Goal: Task Accomplishment & Management: Manage account settings

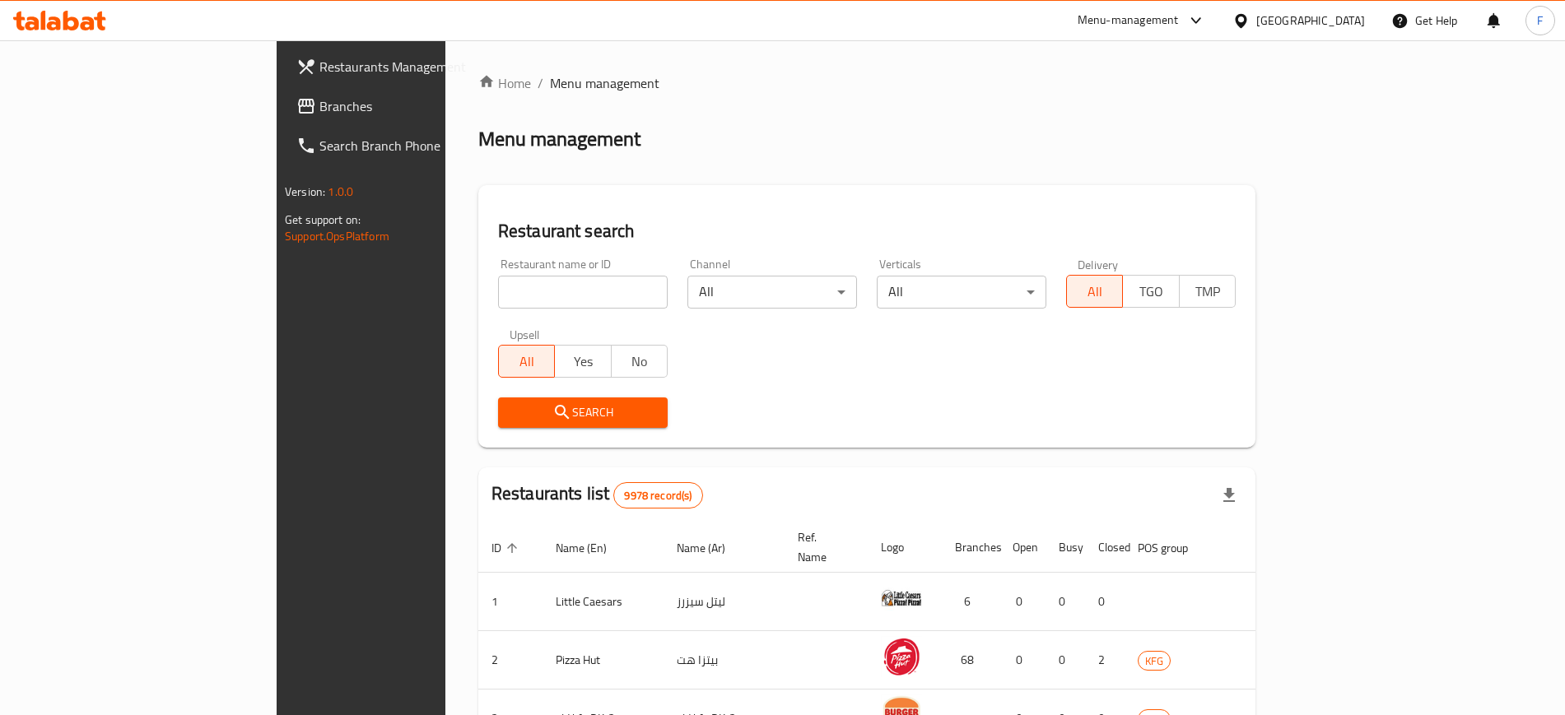
drag, startPoint x: 0, startPoint y: 0, endPoint x: 467, endPoint y: 287, distance: 548.0
click at [498, 287] on input "search" at bounding box center [583, 292] width 170 height 33
type input "Oya Sweet"
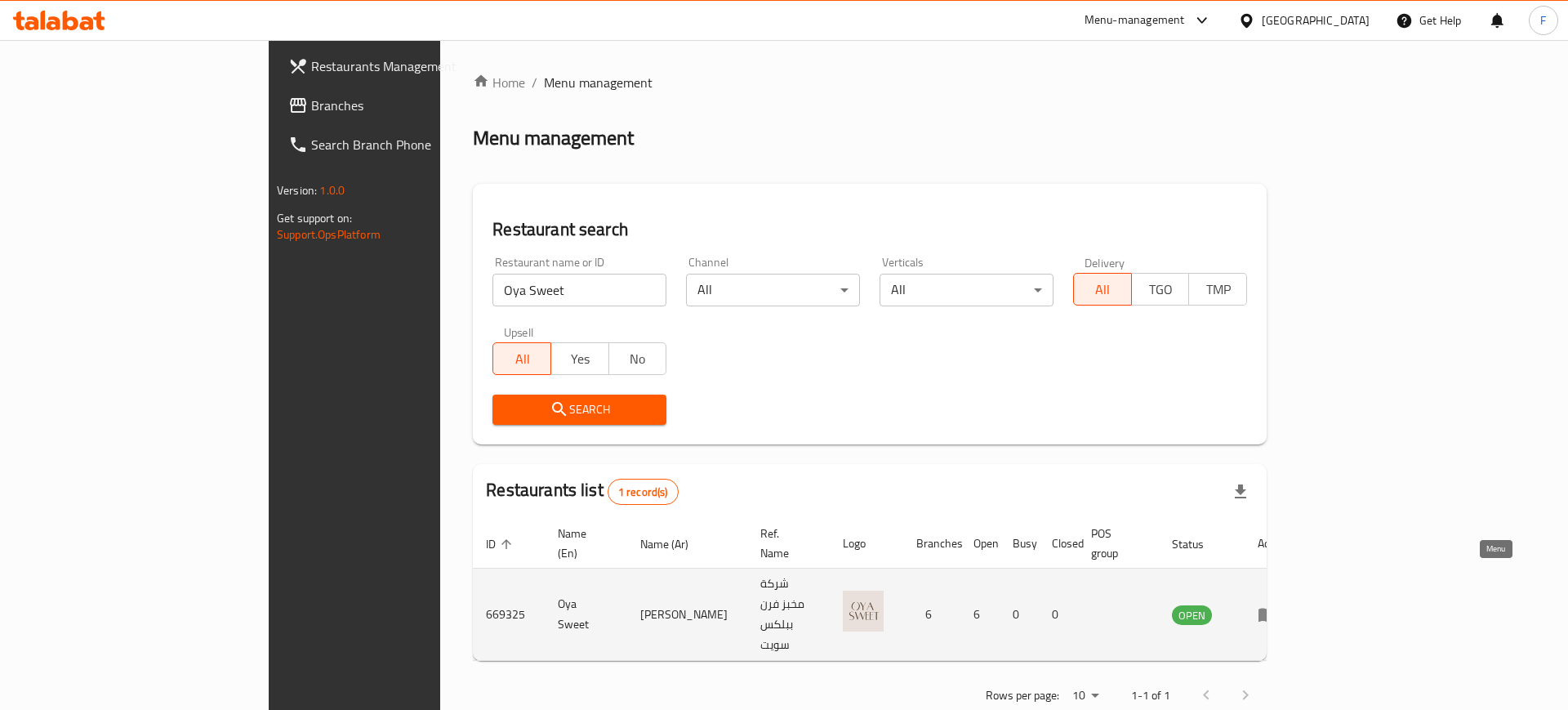
click at [1274, 612] on icon "enhanced table" at bounding box center [1271, 615] width 6 height 7
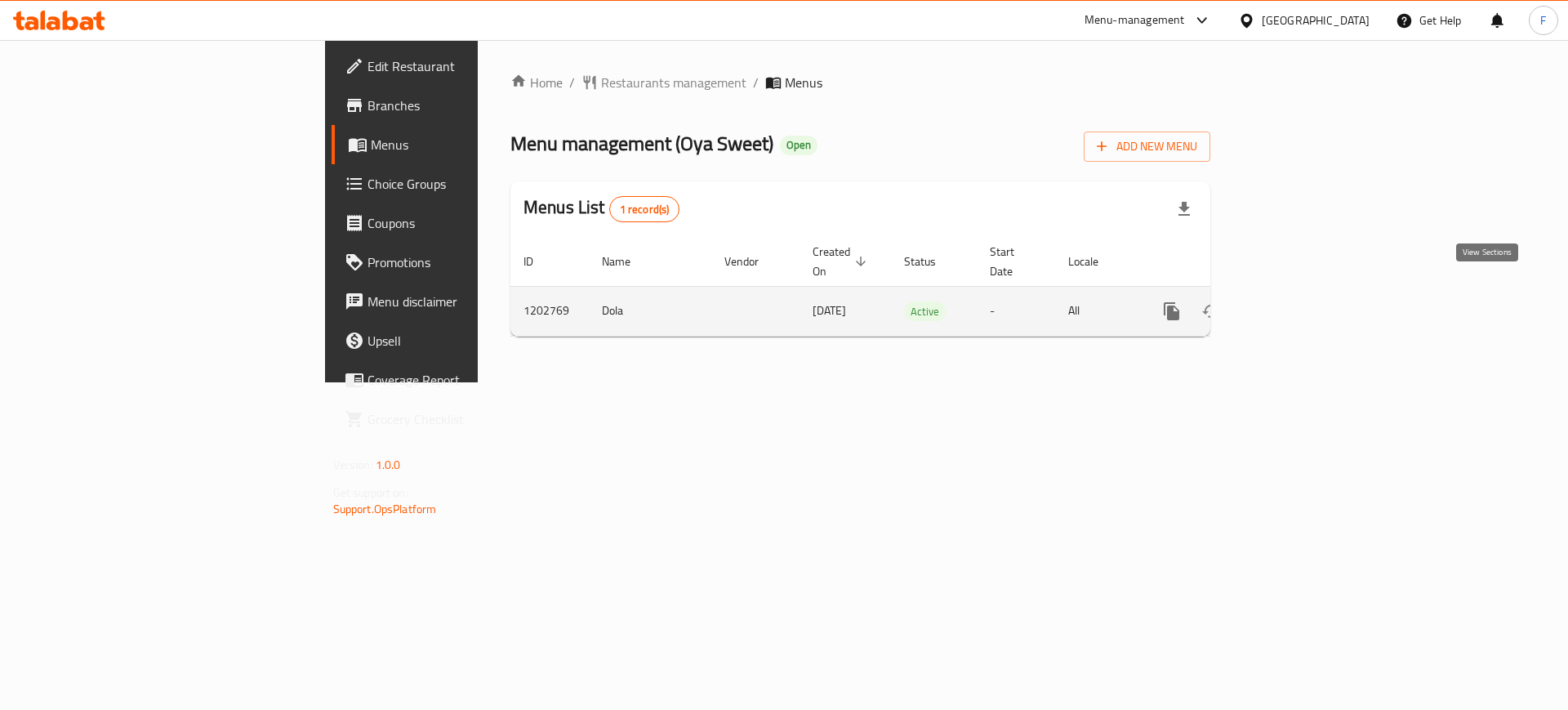
click at [1309, 306] on link "enhanced table" at bounding box center [1290, 312] width 40 height 40
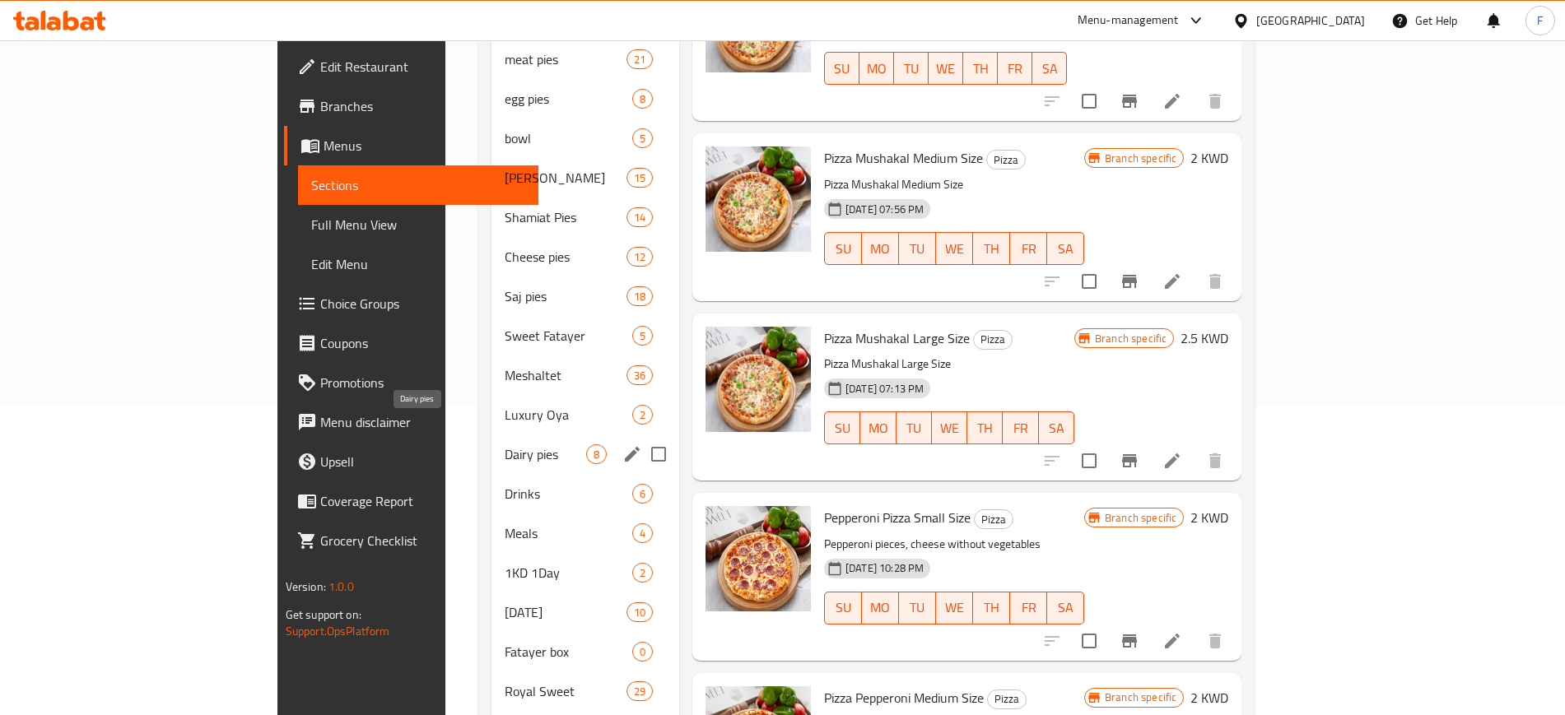
click at [505, 444] on span "Dairy pies" at bounding box center [545, 454] width 81 height 20
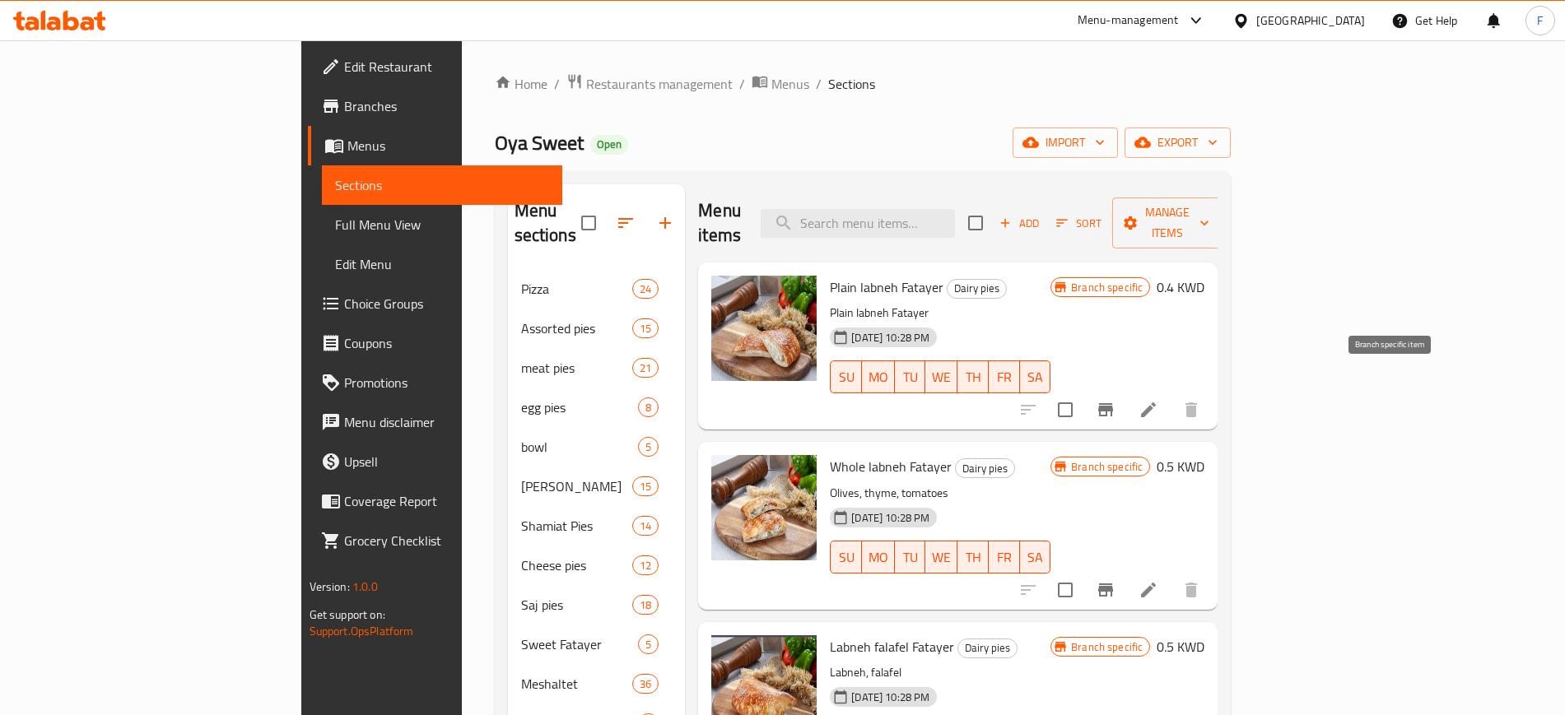
click at [1115, 400] on icon "Branch-specific-item" at bounding box center [1105, 410] width 20 height 20
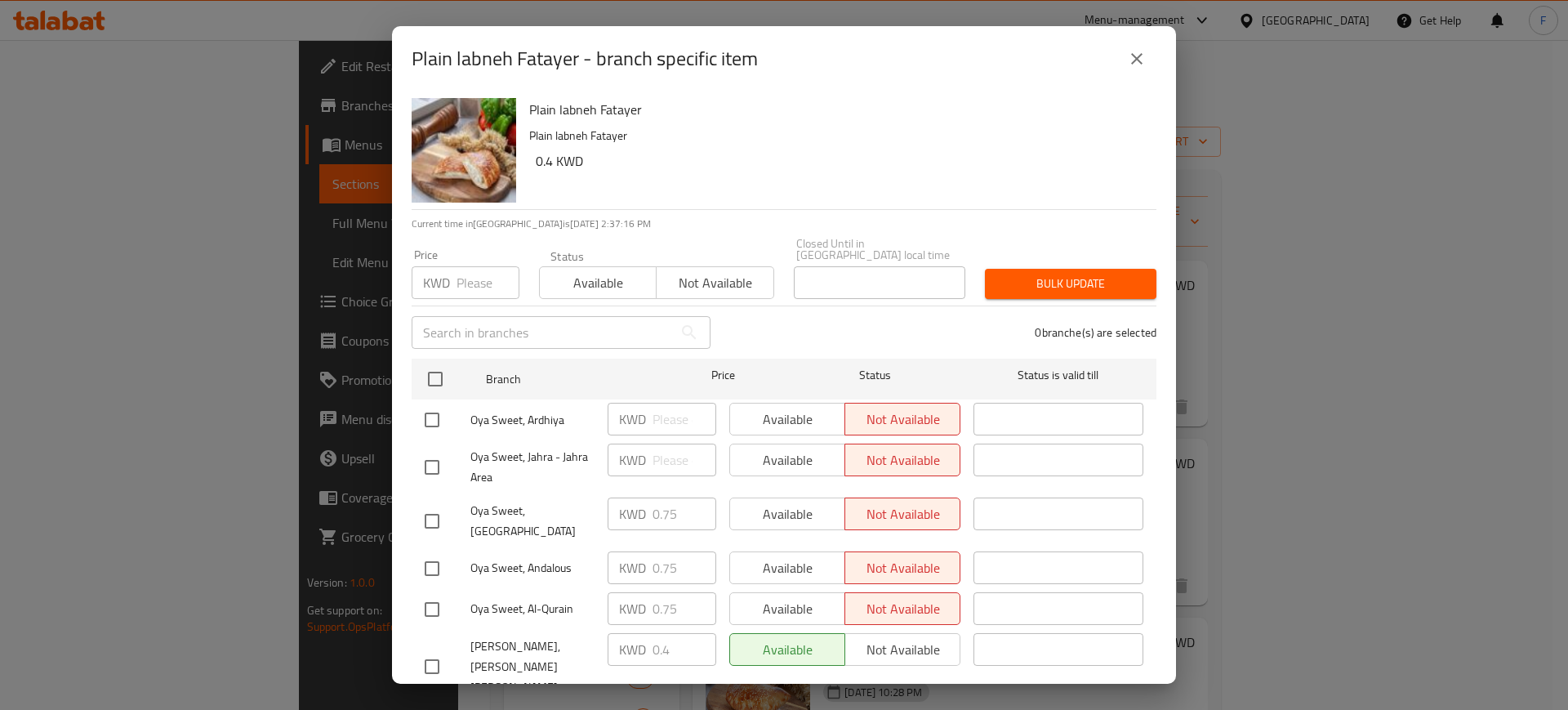
click at [1133, 57] on icon "close" at bounding box center [1137, 59] width 20 height 20
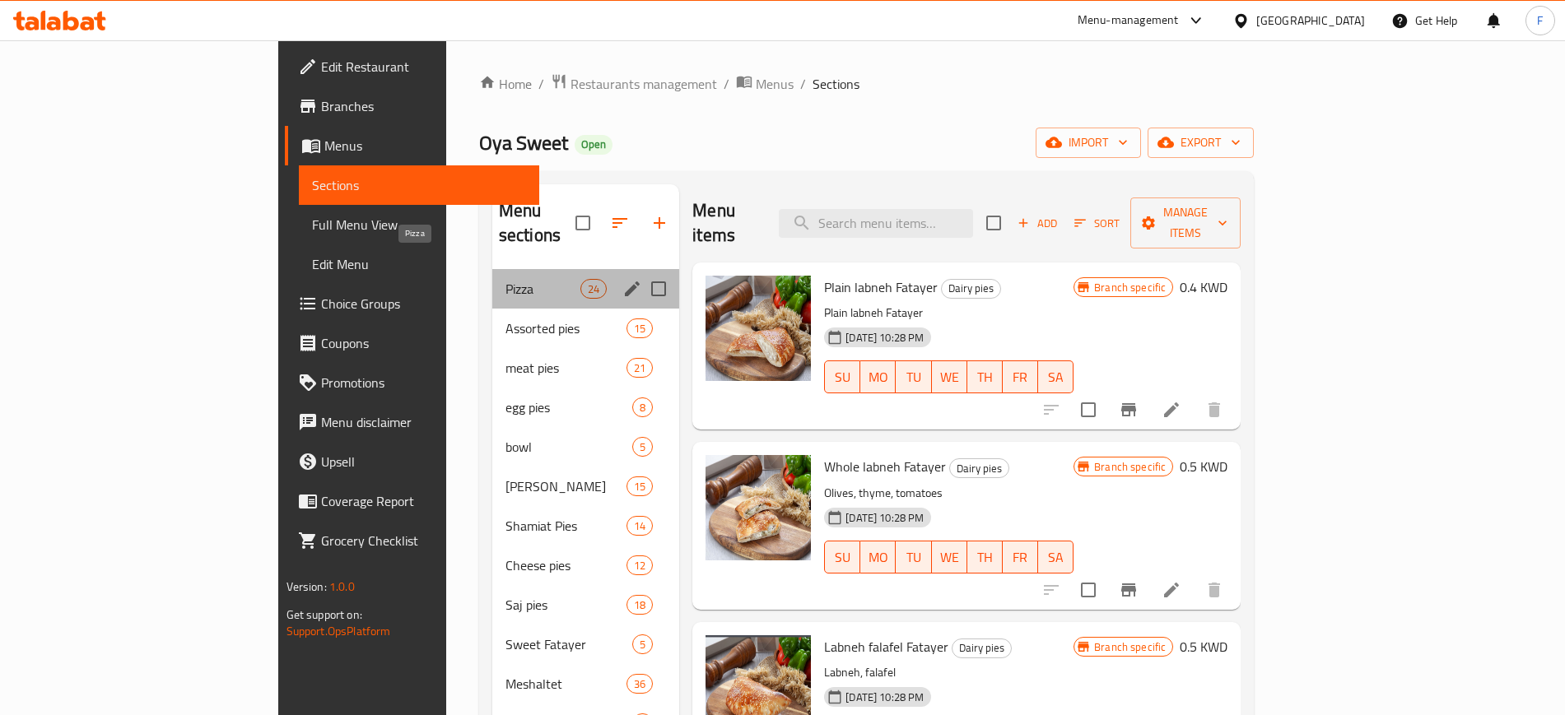
click at [505, 279] on span "Pizza" at bounding box center [542, 289] width 75 height 20
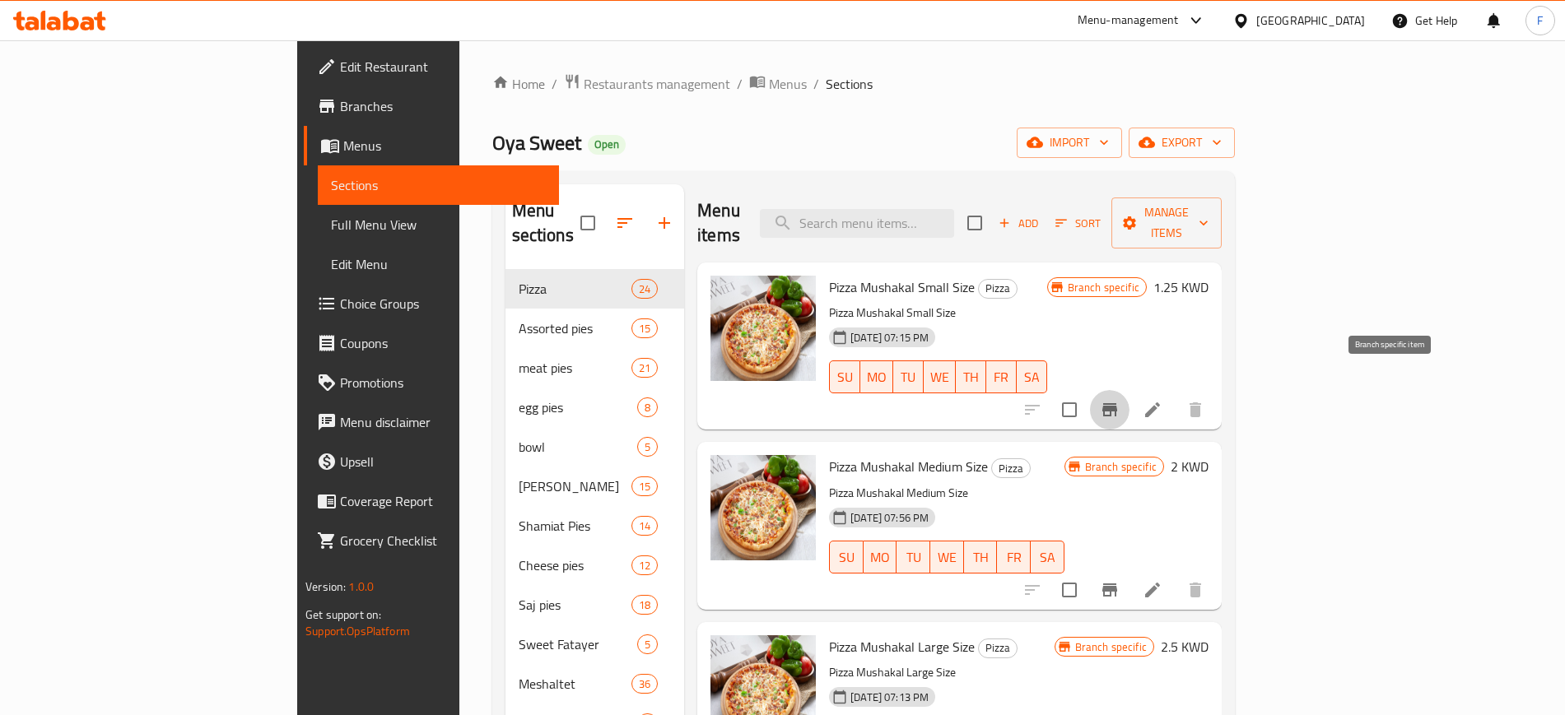
click at [1119, 400] on icon "Branch-specific-item" at bounding box center [1110, 410] width 20 height 20
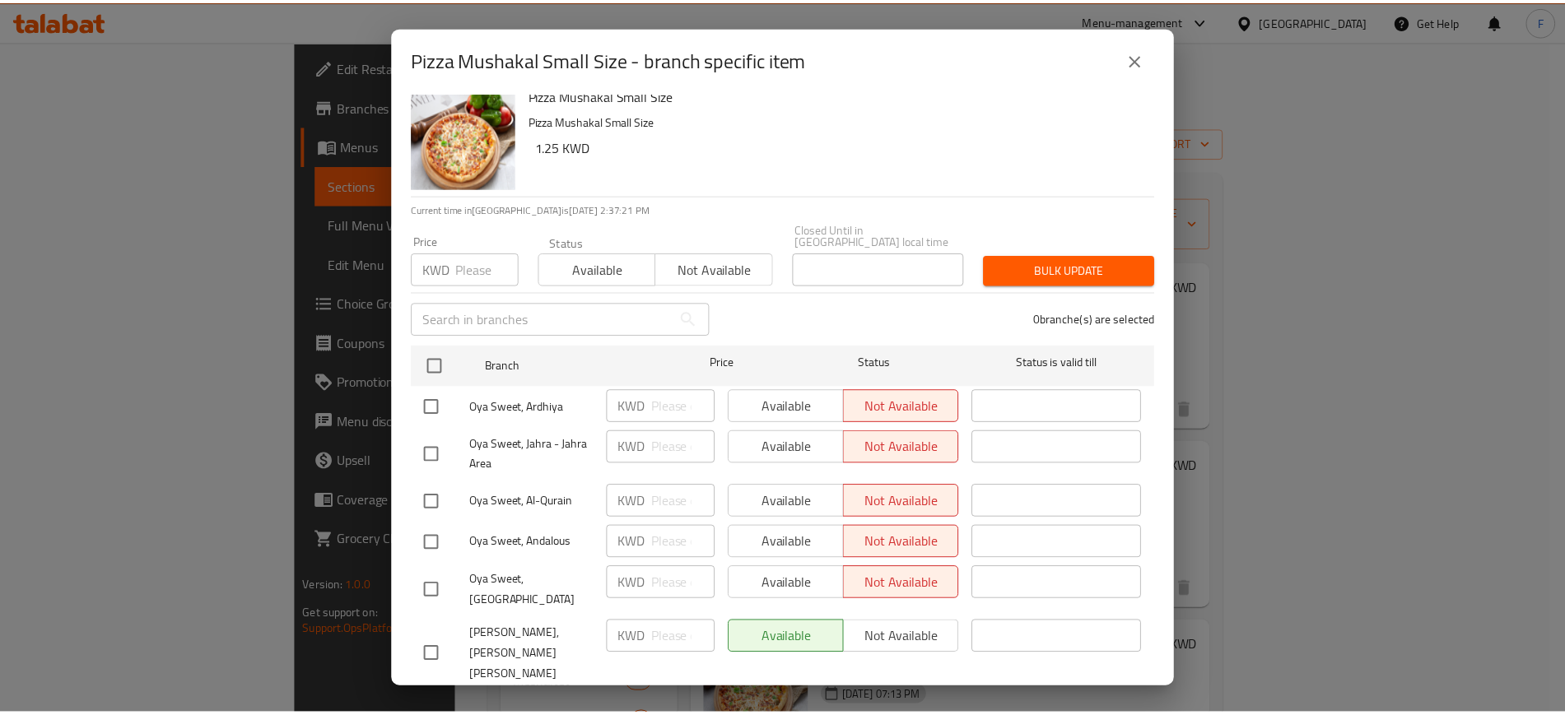
scroll to position [19, 0]
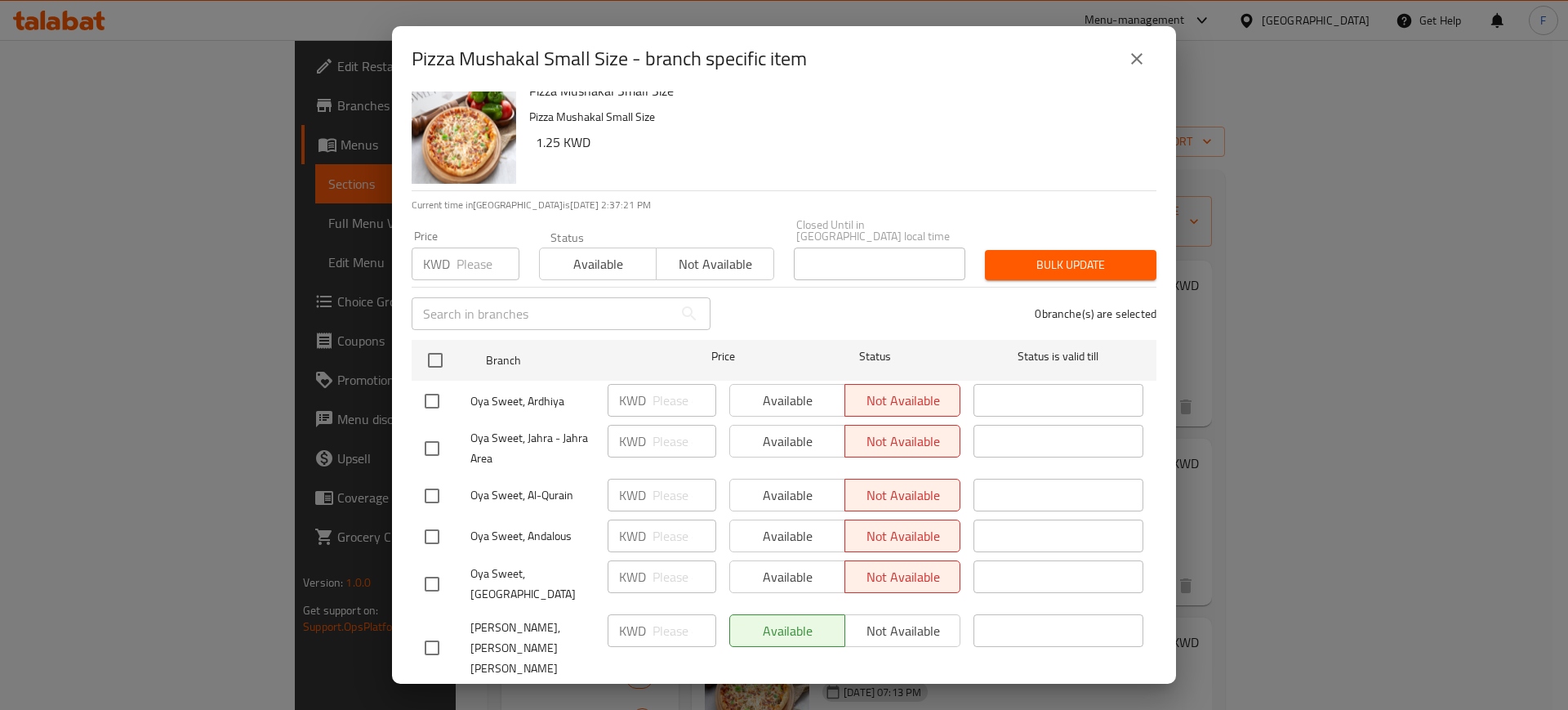
click at [1143, 54] on icon "close" at bounding box center [1137, 59] width 20 height 20
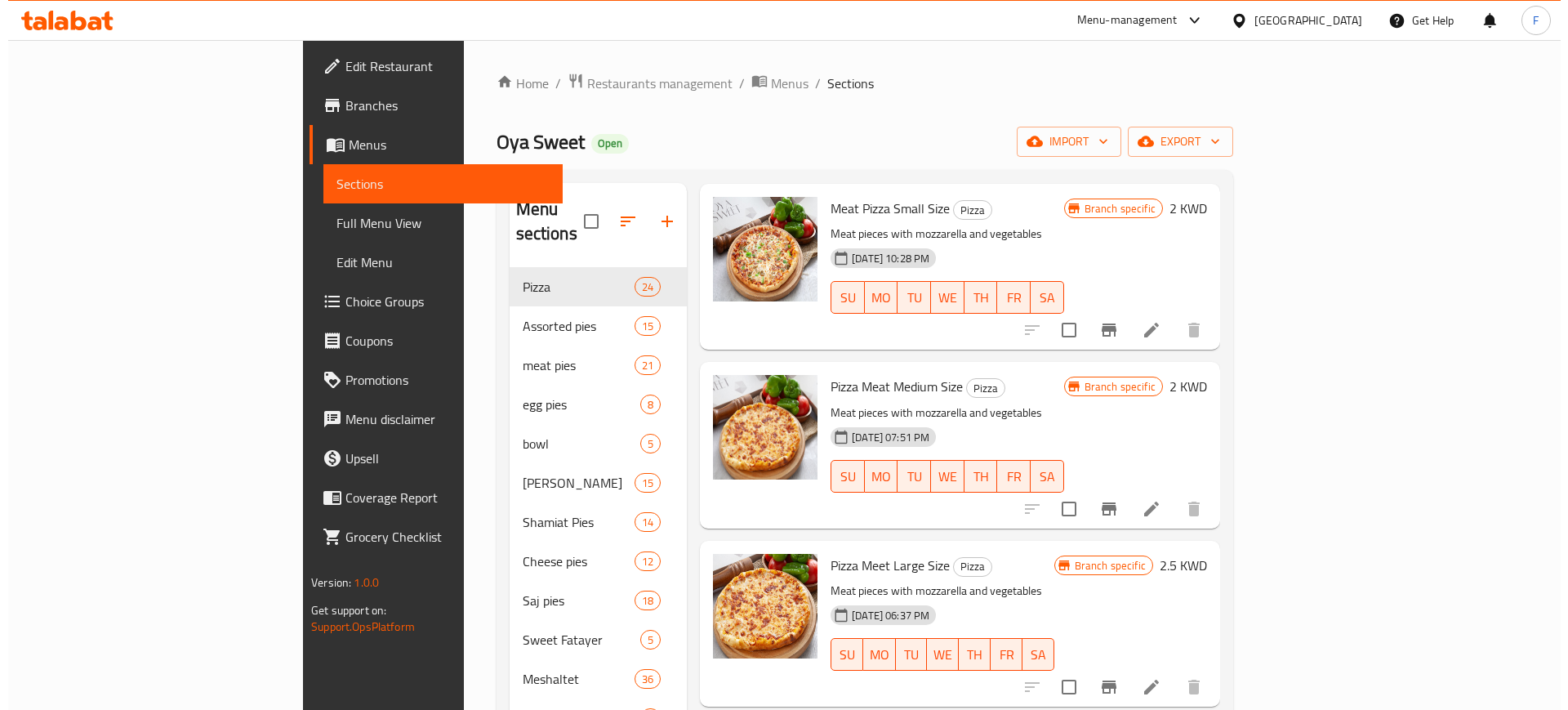
scroll to position [3064, 0]
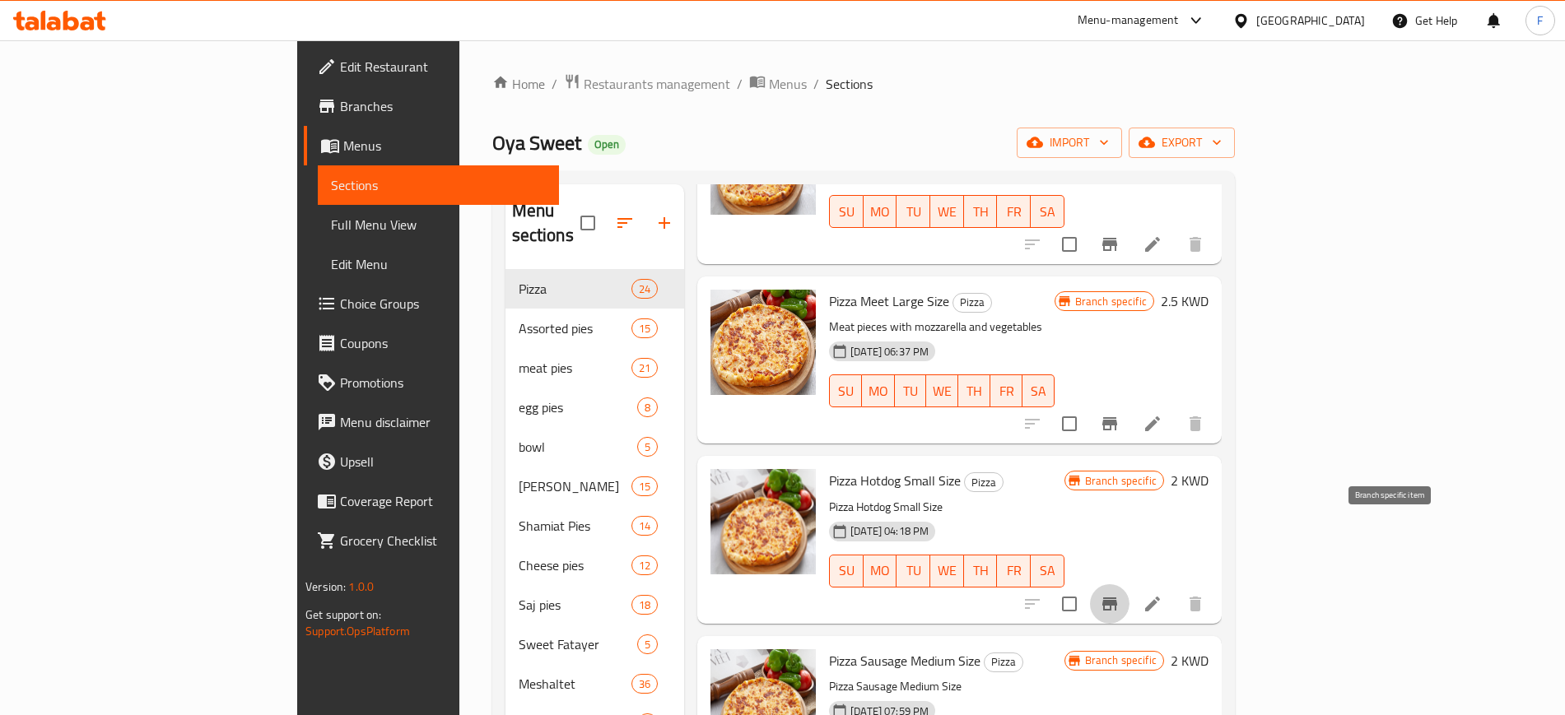
click at [1119, 594] on icon "Branch-specific-item" at bounding box center [1110, 604] width 20 height 20
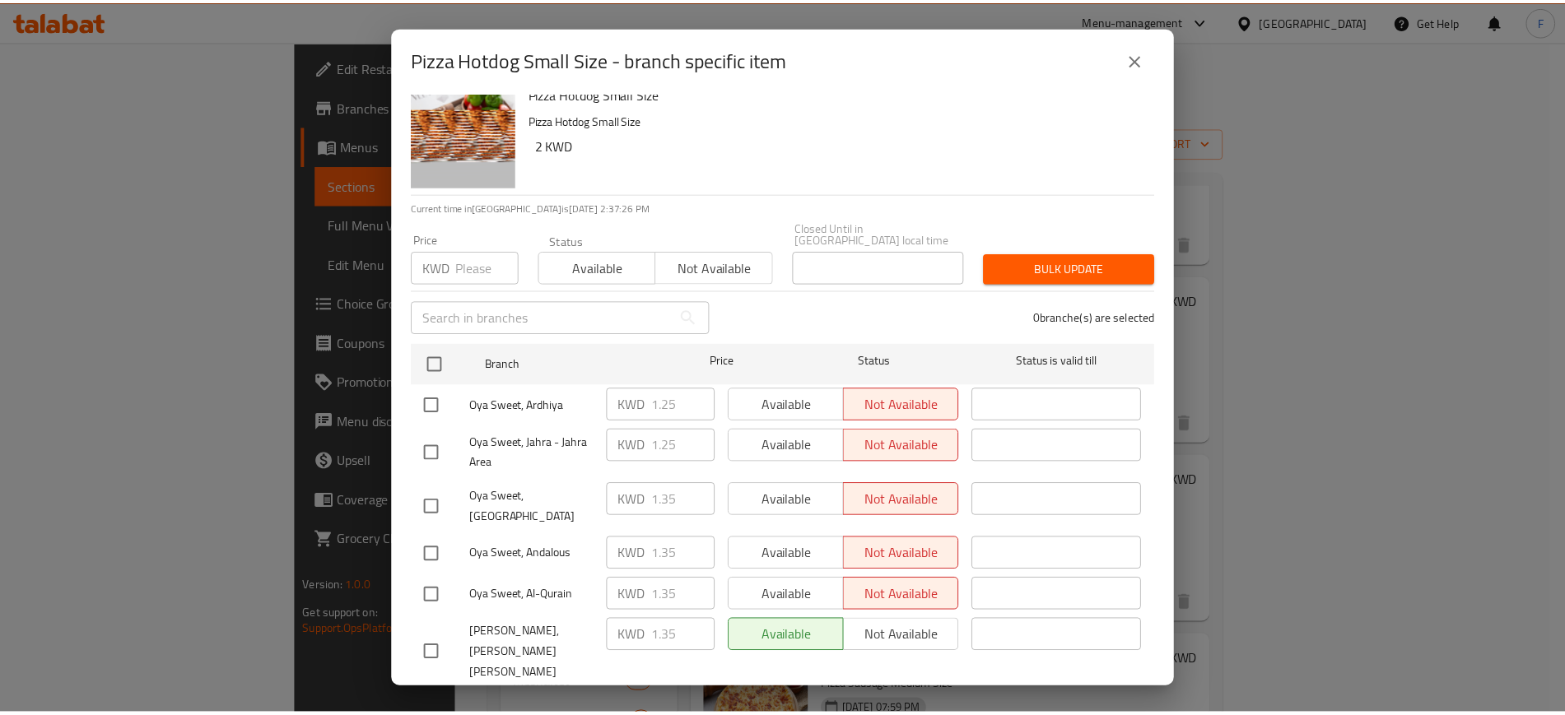
scroll to position [19, 0]
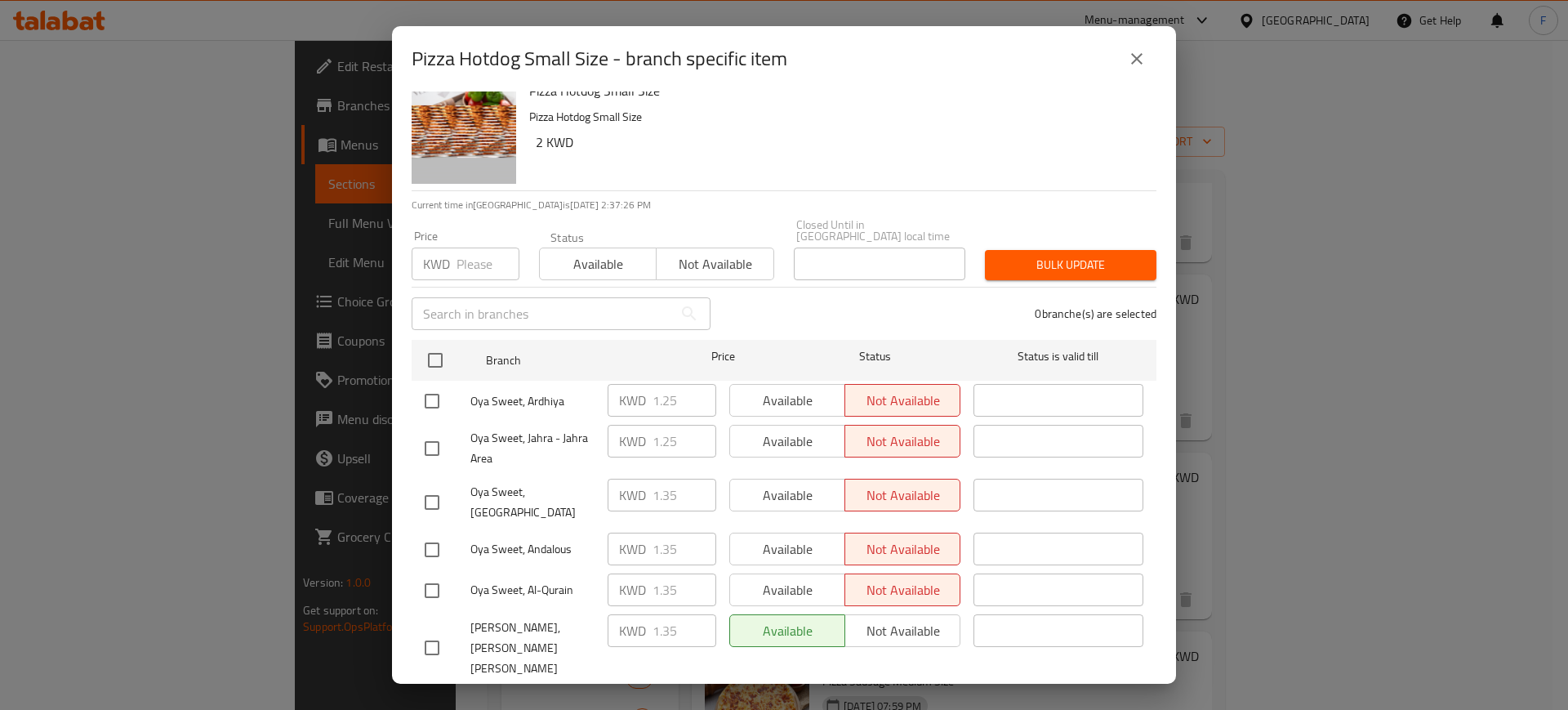
drag, startPoint x: 1144, startPoint y: 57, endPoint x: 1129, endPoint y: 145, distance: 89.3
click at [1144, 58] on icon "close" at bounding box center [1137, 59] width 20 height 20
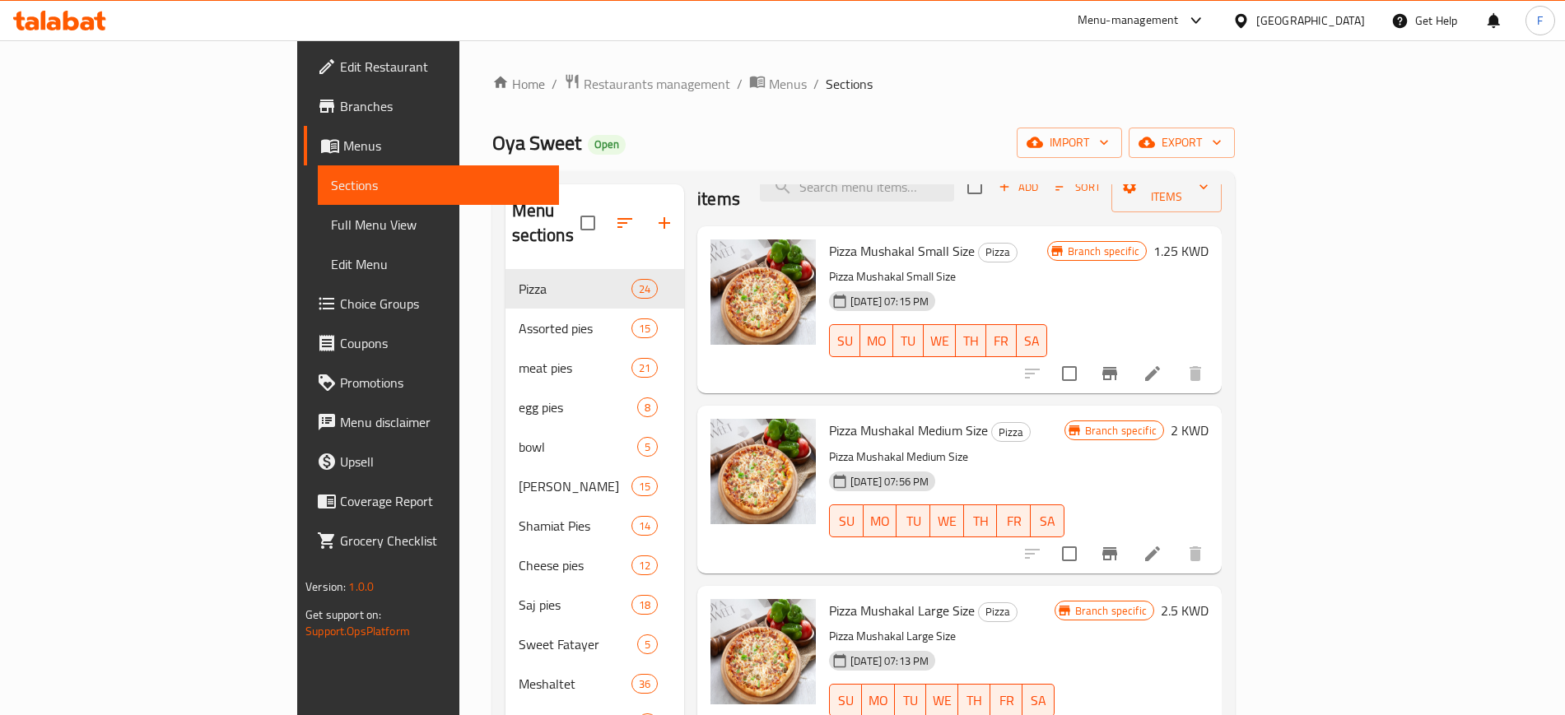
scroll to position [0, 0]
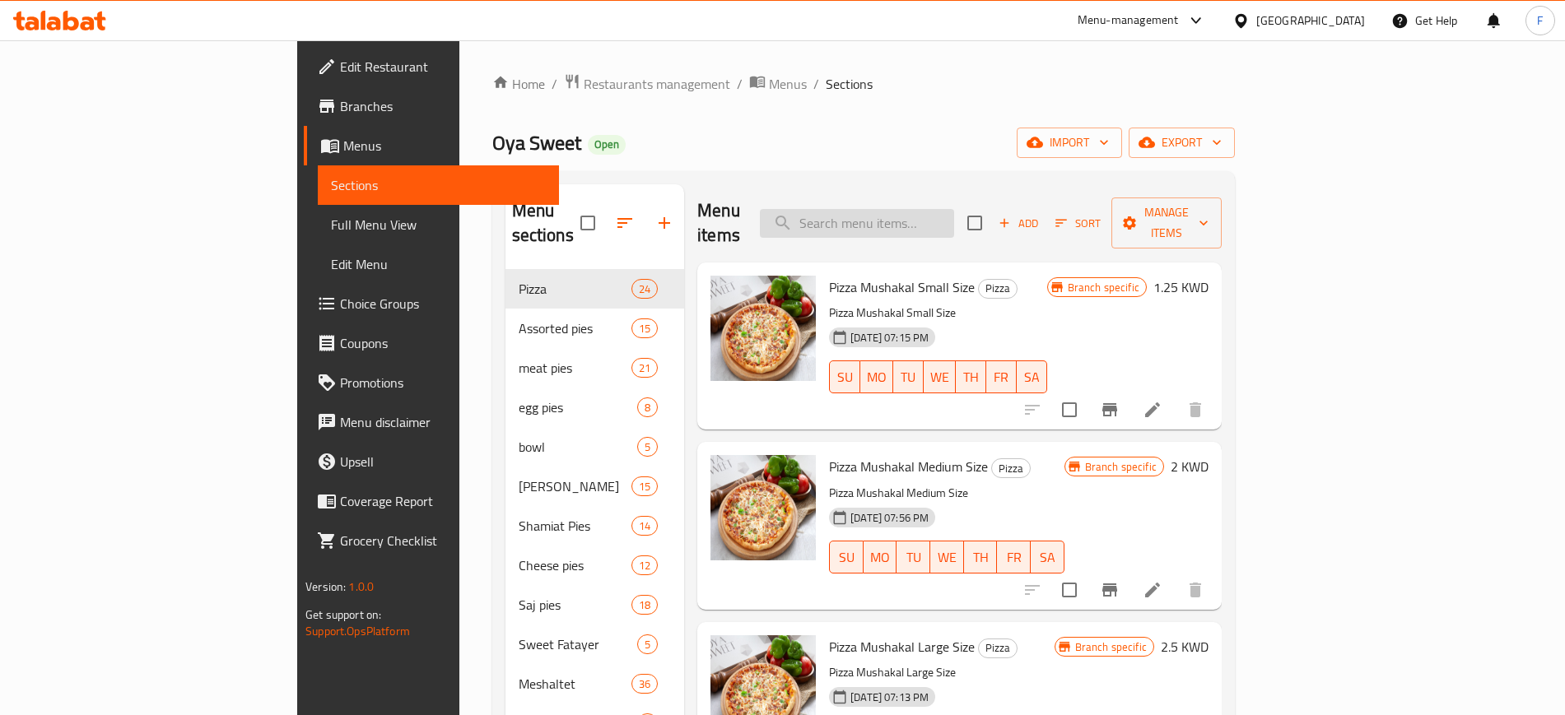
click at [954, 219] on input "search" at bounding box center [857, 223] width 194 height 29
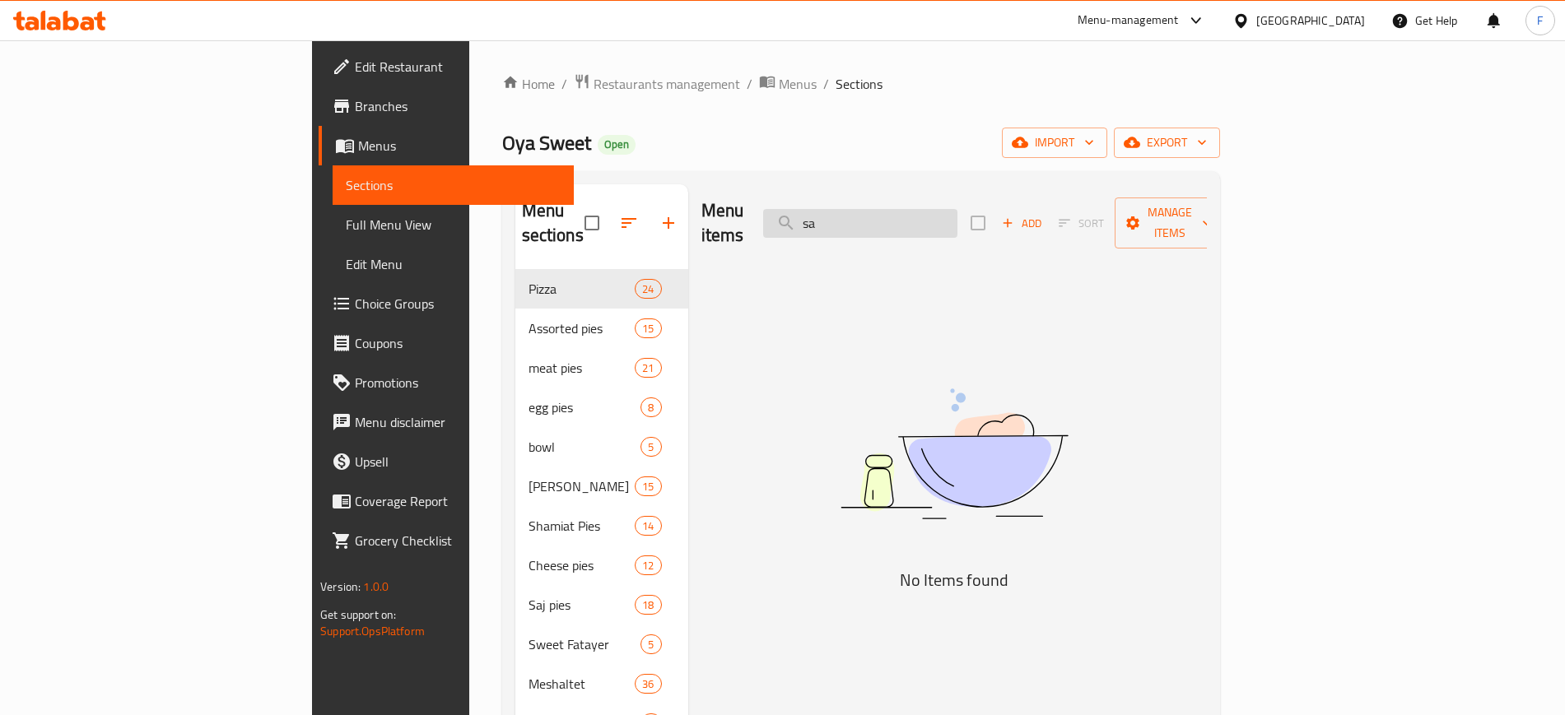
type input "s"
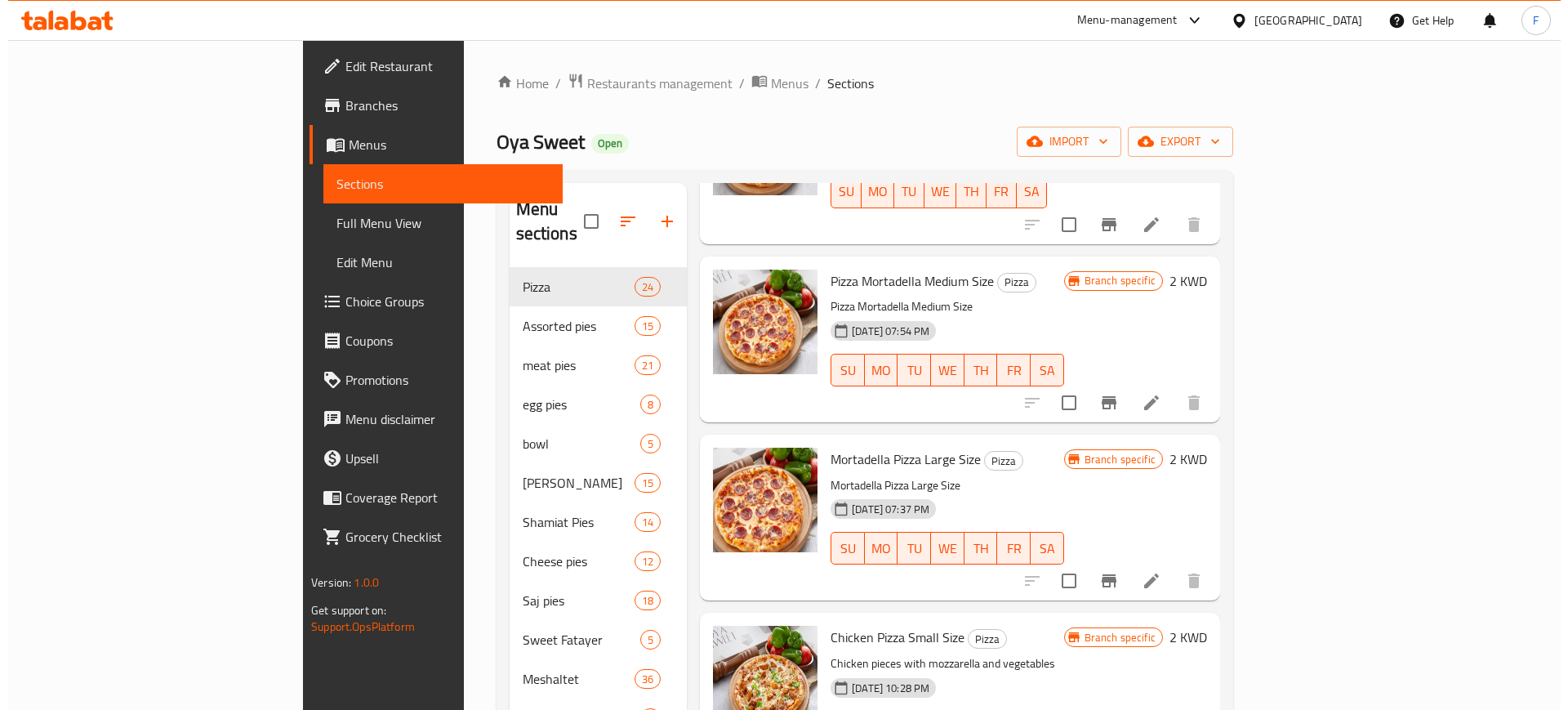
scroll to position [1737, 0]
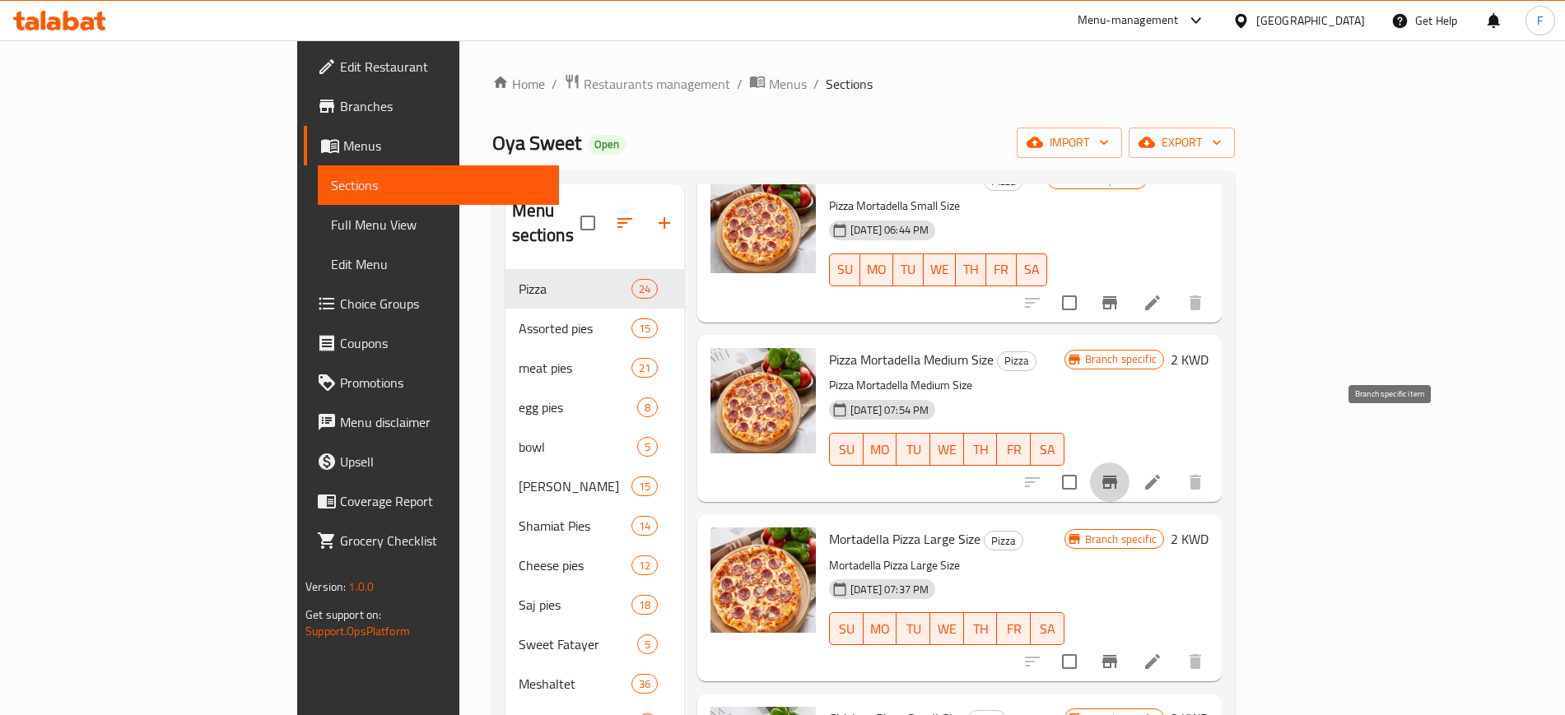
click at [1117, 476] on icon "Branch-specific-item" at bounding box center [1109, 482] width 15 height 13
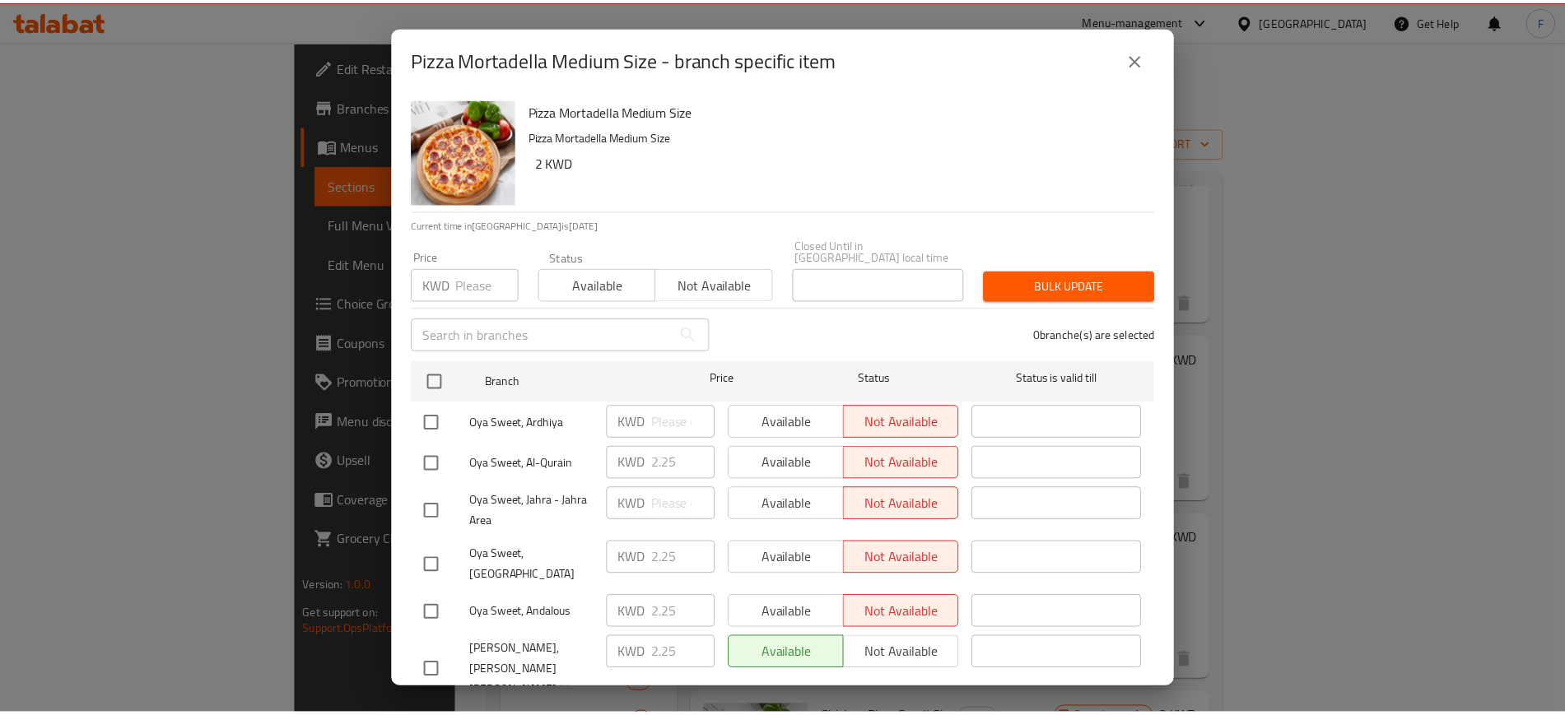
scroll to position [19, 0]
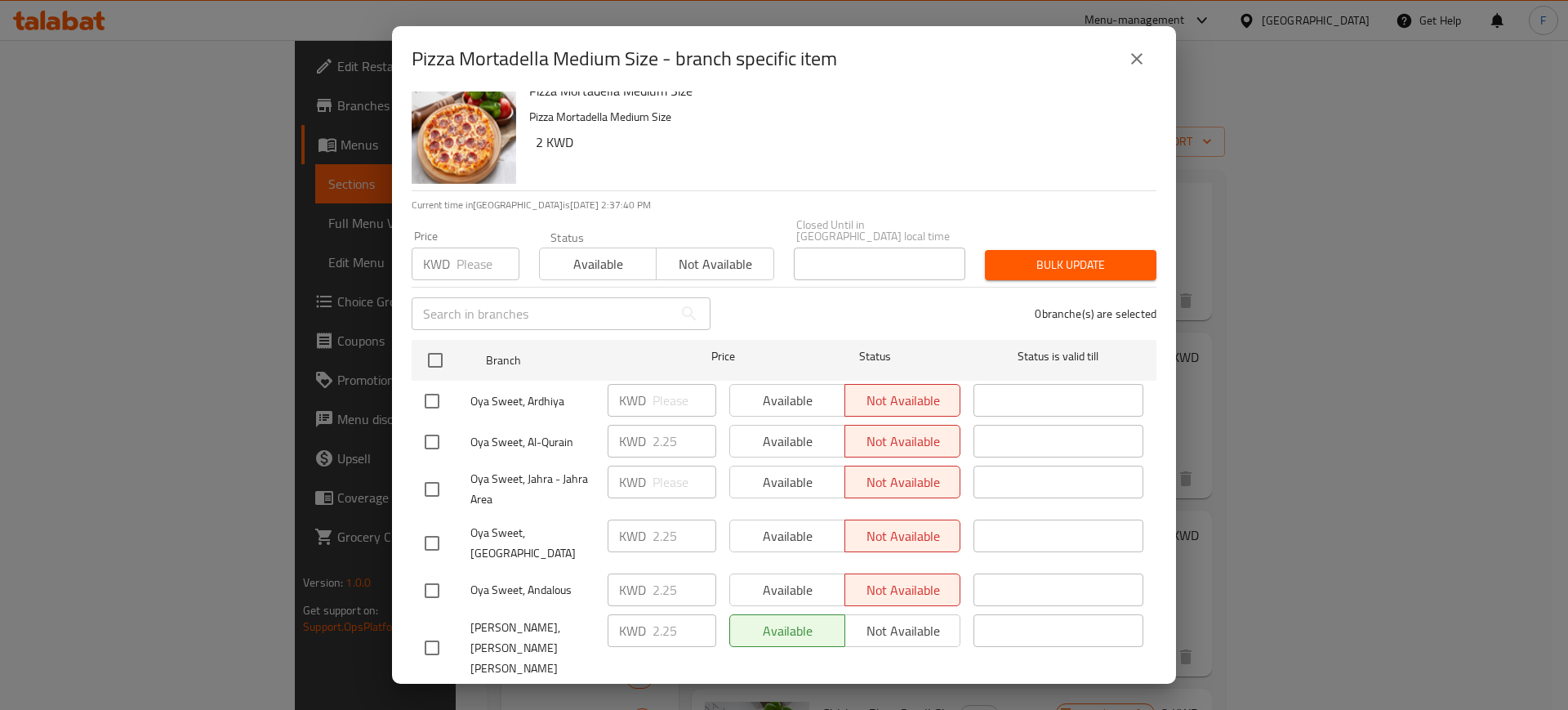
click at [1139, 56] on icon "close" at bounding box center [1137, 59] width 12 height 12
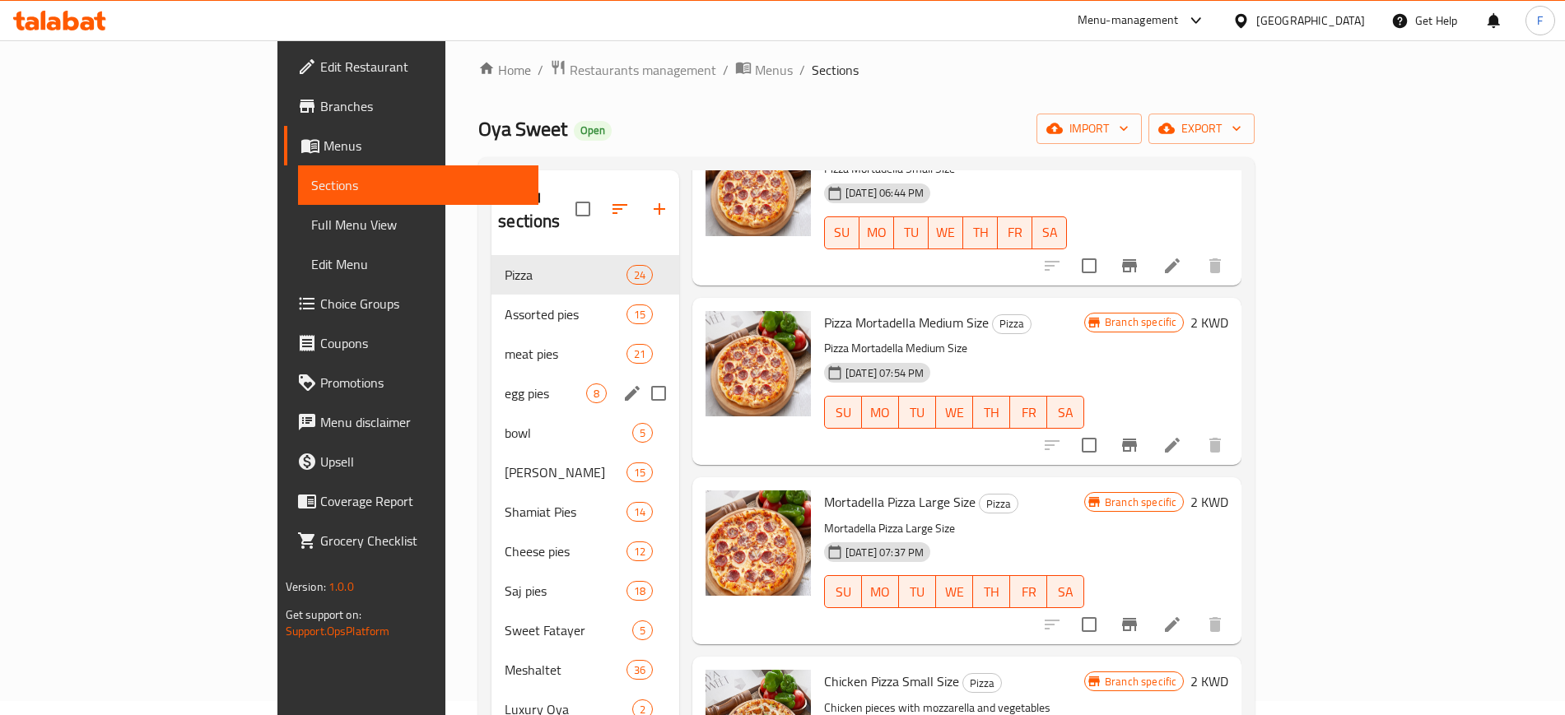
scroll to position [530, 0]
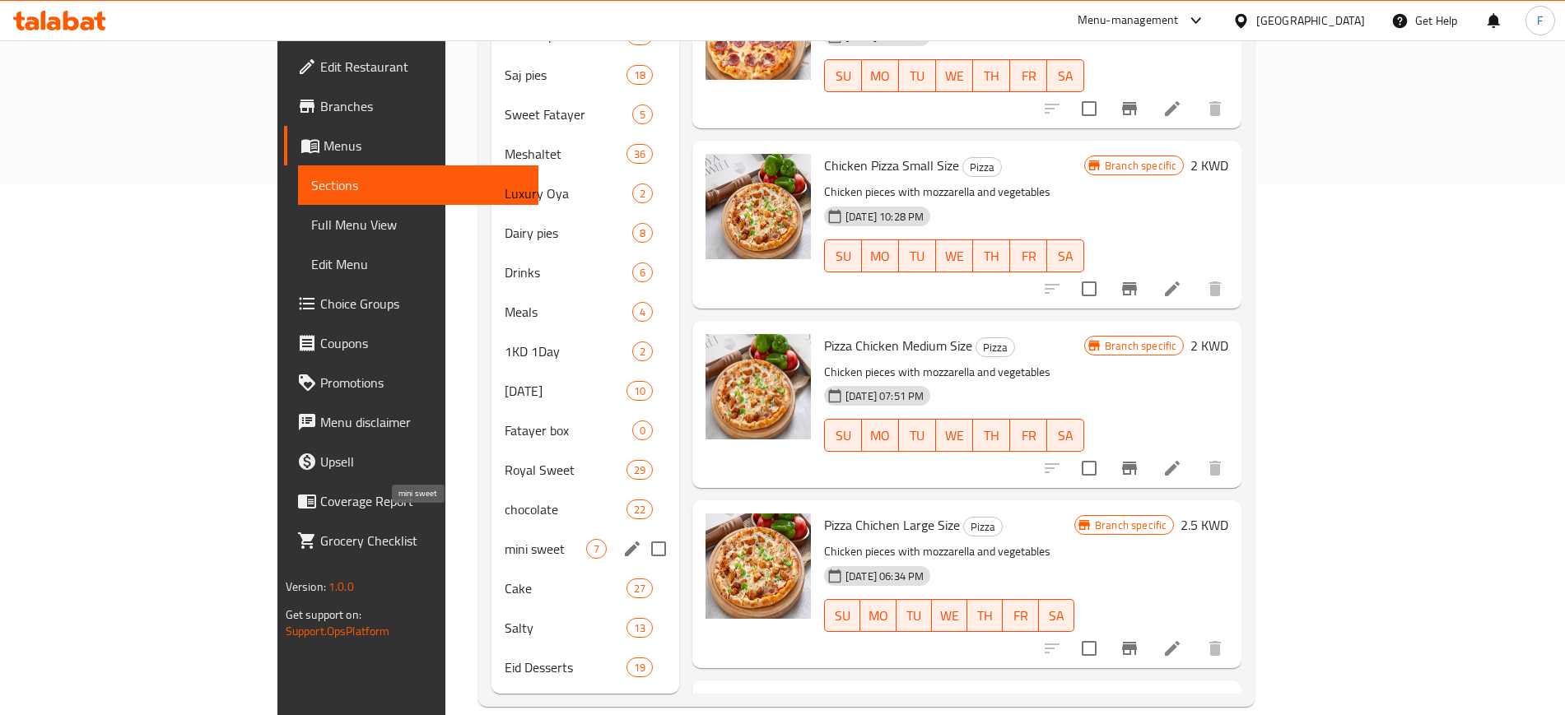
click at [505, 539] on span "mini sweet" at bounding box center [545, 549] width 81 height 20
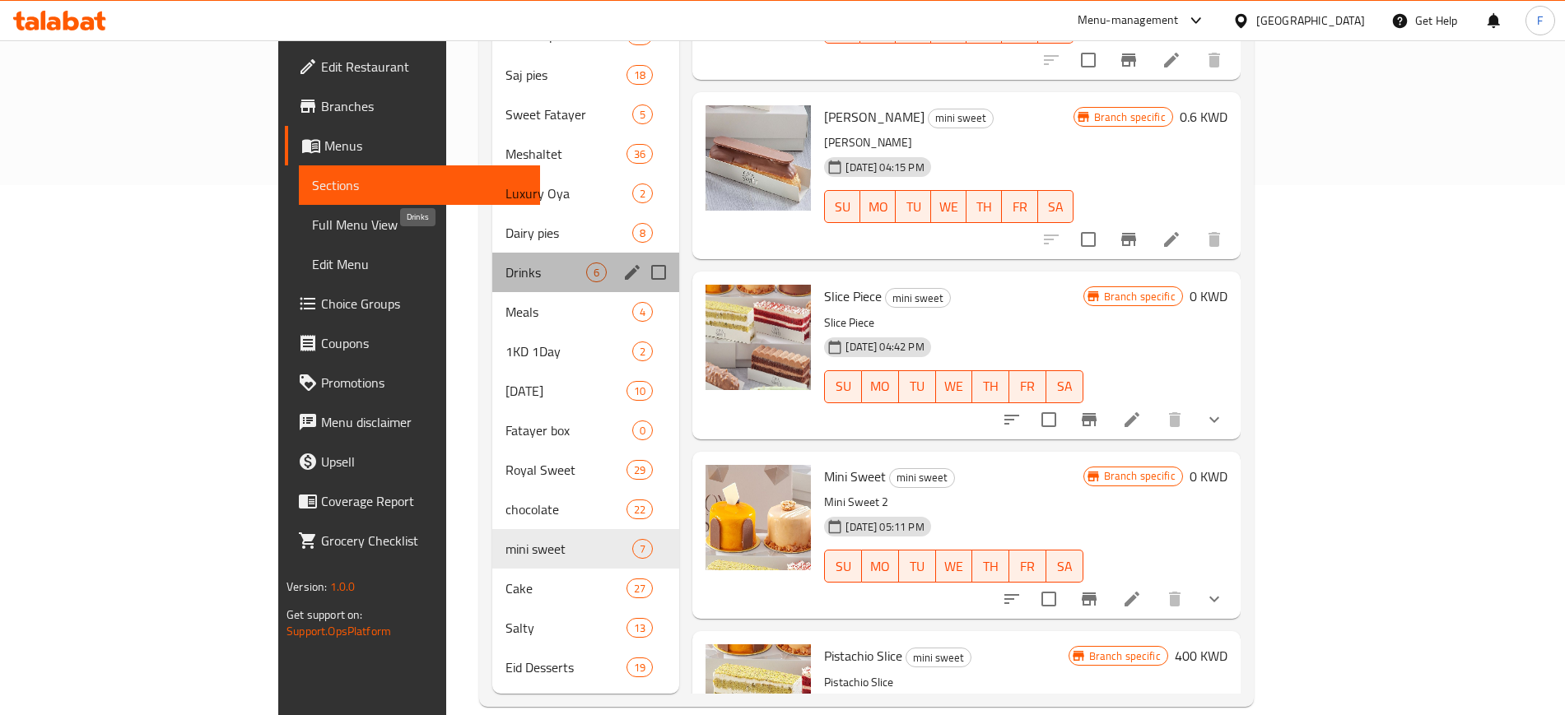
click at [505, 263] on span "Drinks" at bounding box center [545, 273] width 81 height 20
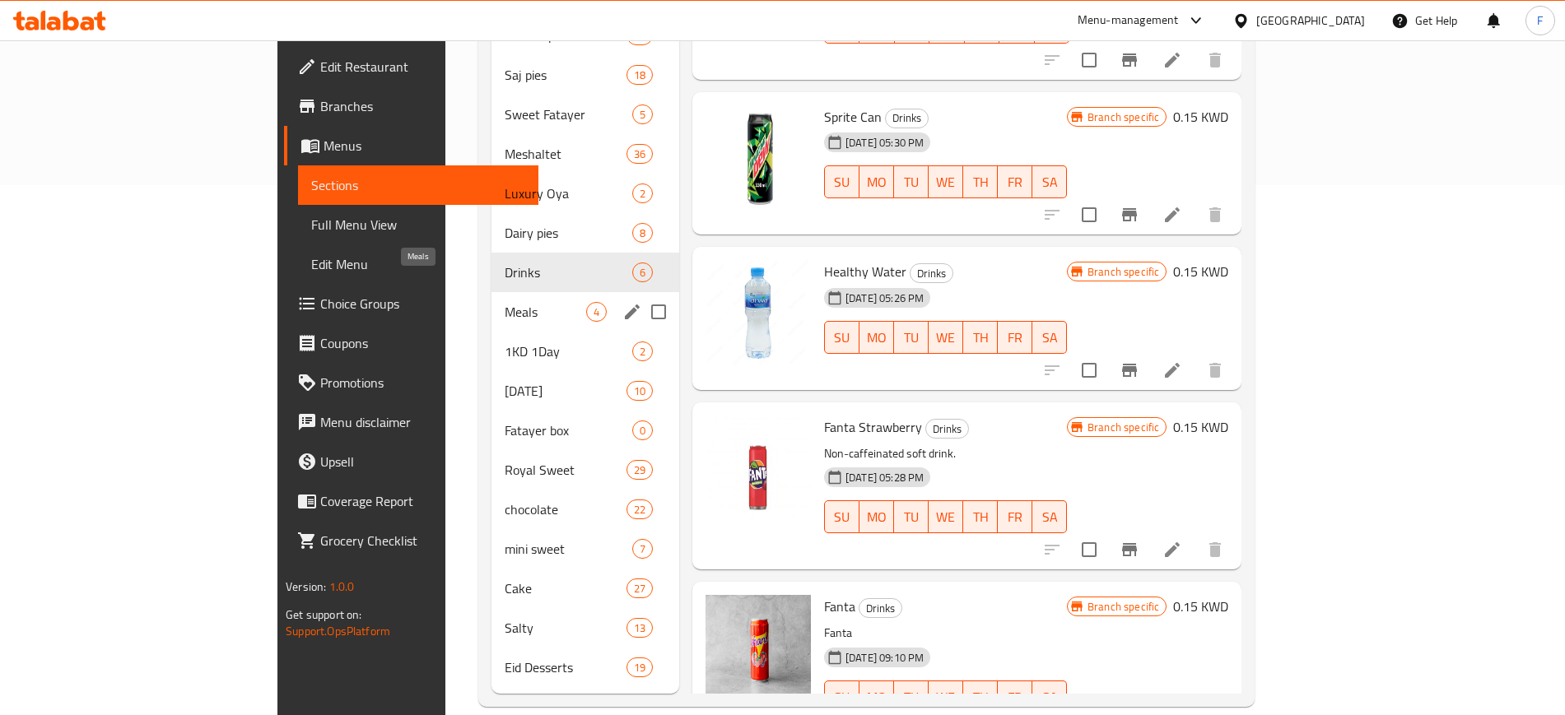
click at [505, 302] on span "Meals" at bounding box center [545, 312] width 81 height 20
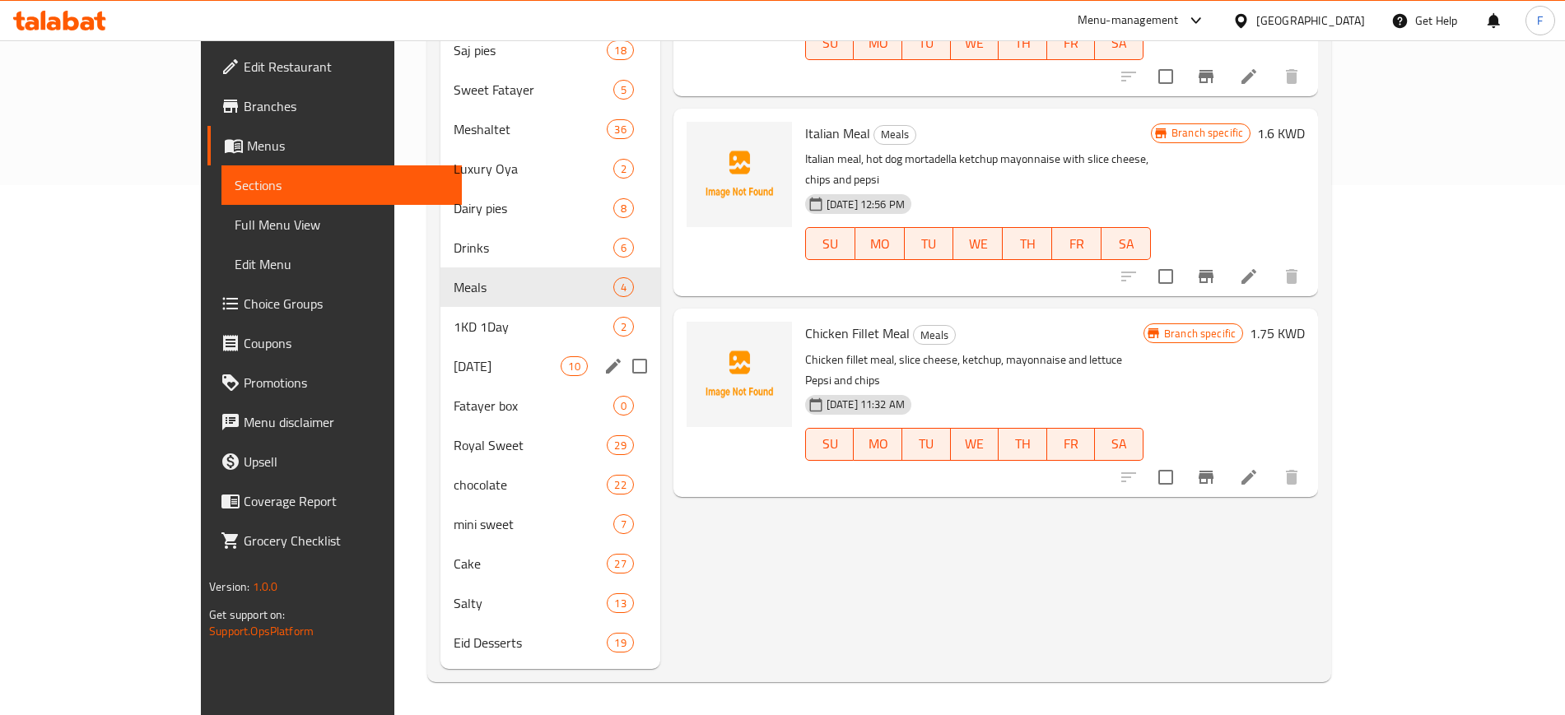
click at [474, 357] on span "[DATE]" at bounding box center [507, 366] width 107 height 20
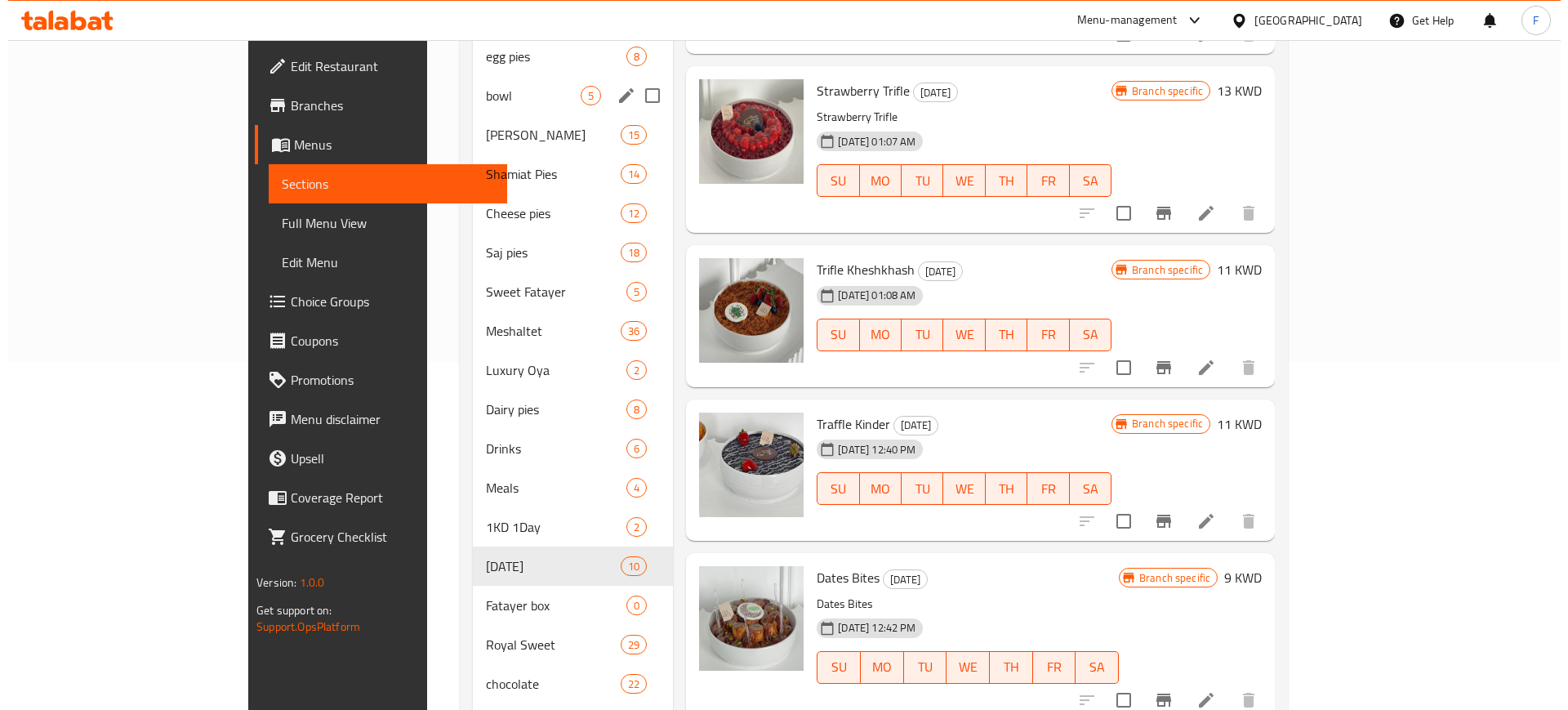
scroll to position [219, 0]
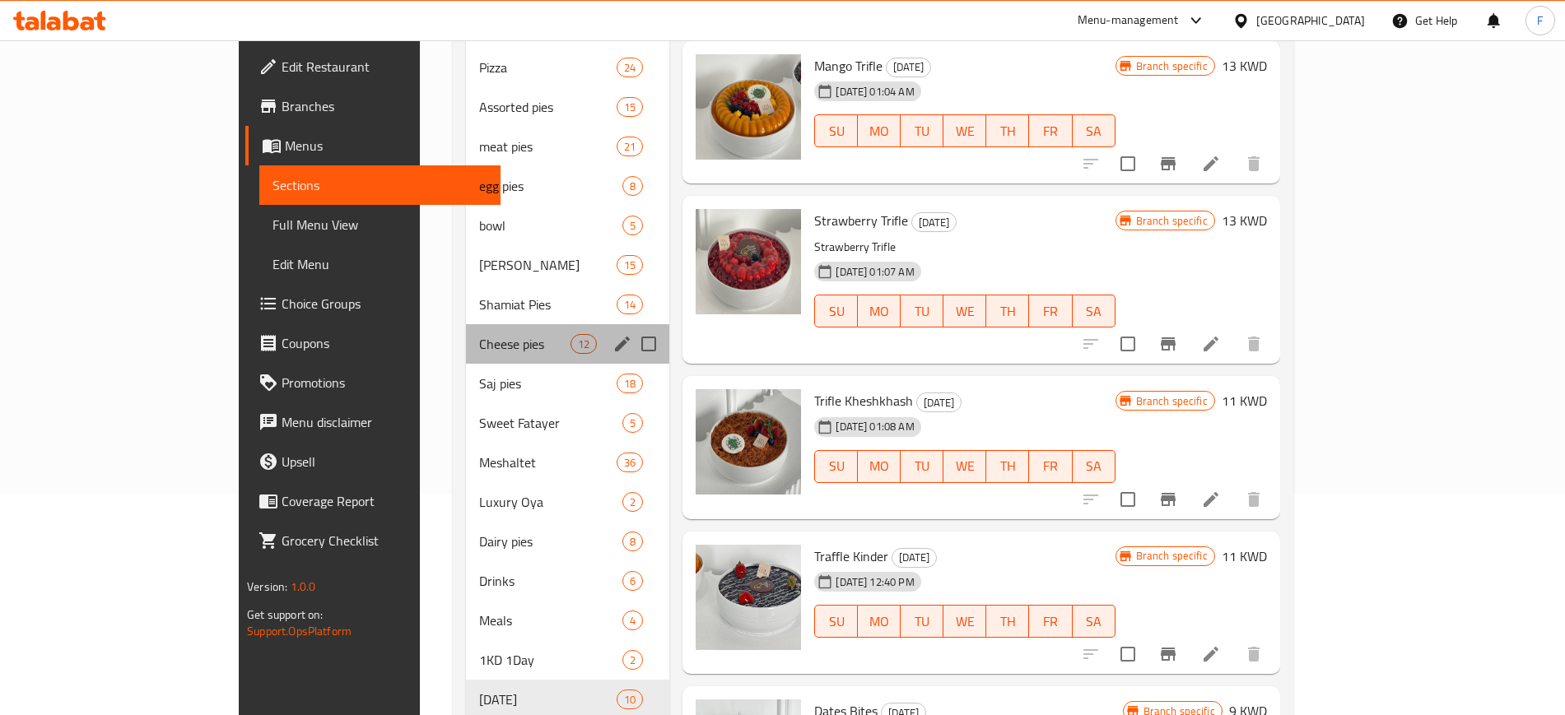
click at [466, 331] on div "Cheese pies 12" at bounding box center [567, 344] width 203 height 40
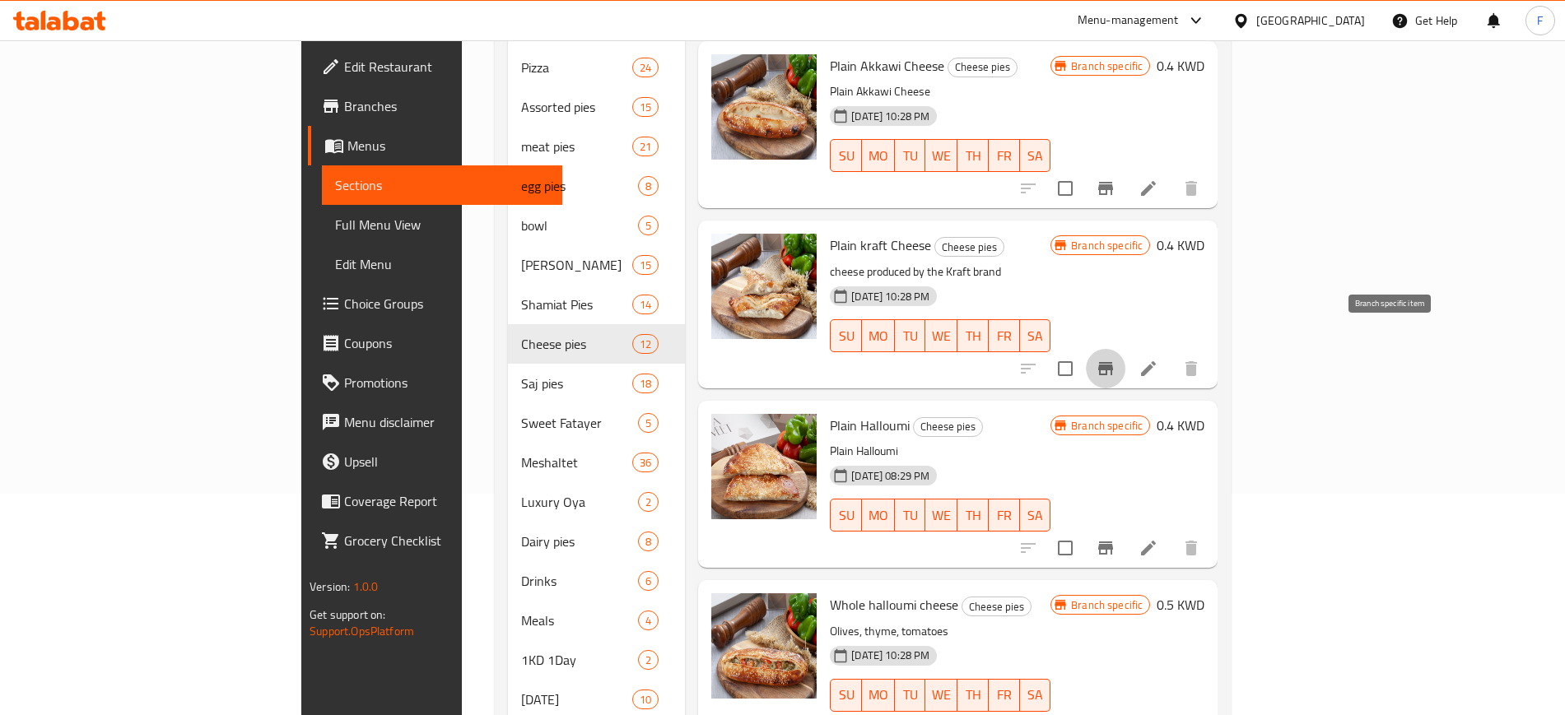
click at [1115, 359] on icon "Branch-specific-item" at bounding box center [1105, 369] width 20 height 20
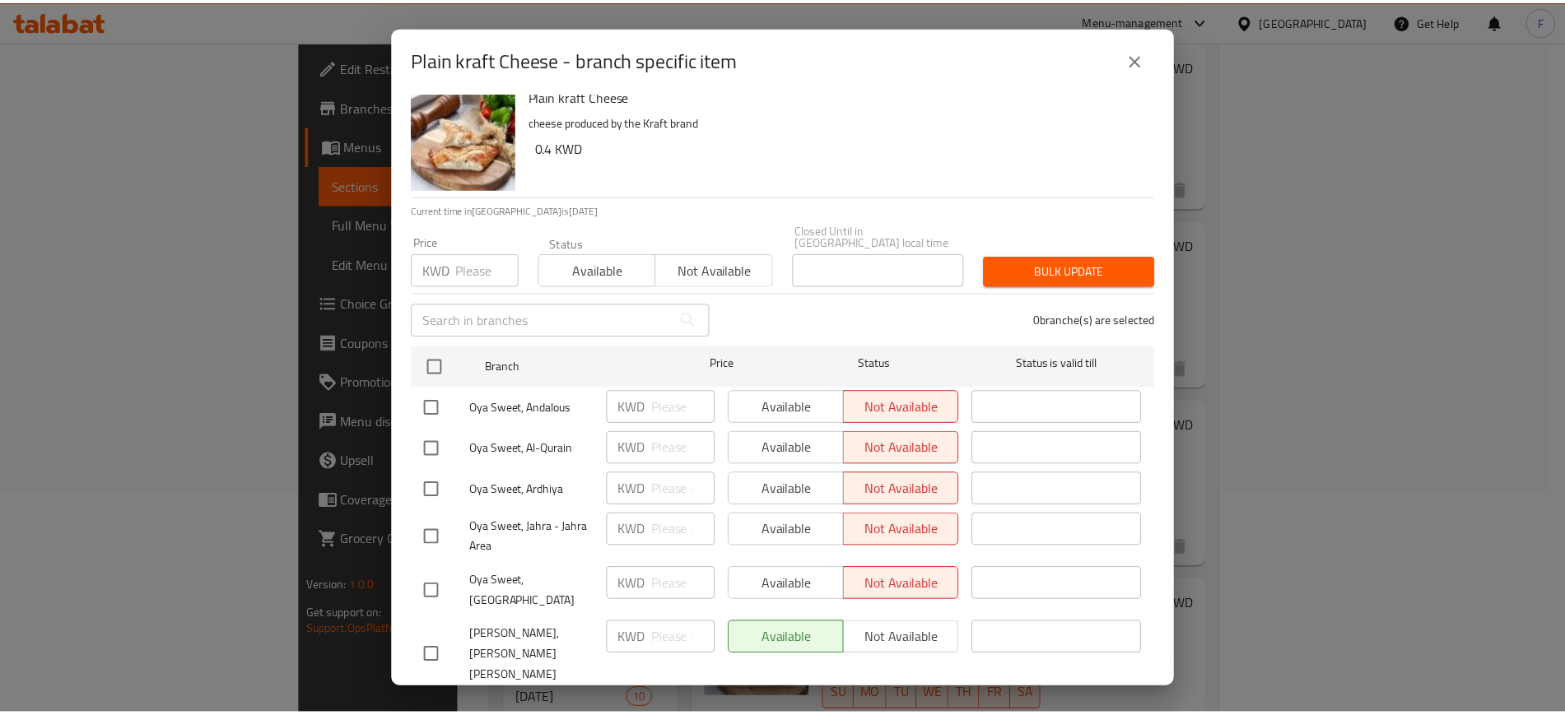
scroll to position [19, 0]
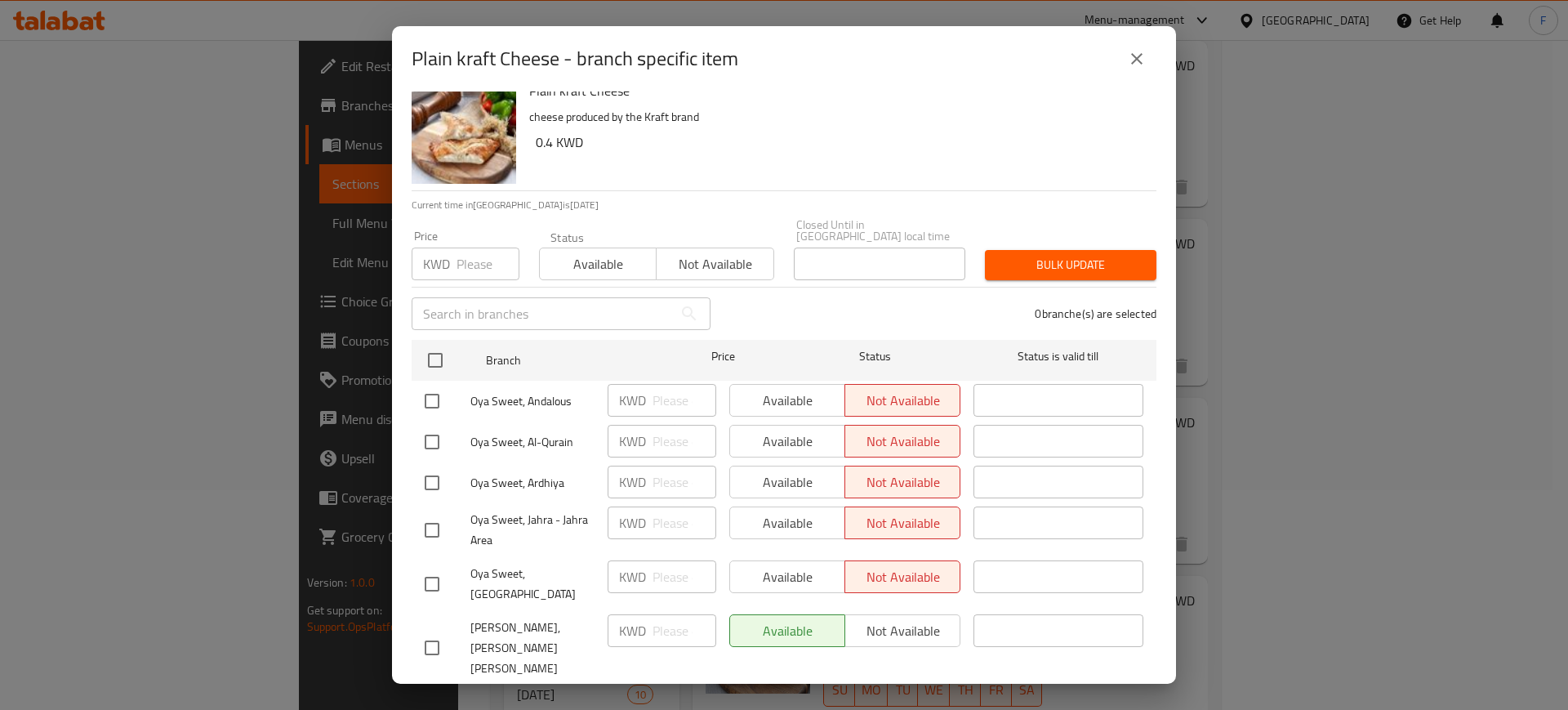
click at [371, 532] on div "Plain kraft Cheese - branch specific item Plain kraft Cheese cheese produced by…" at bounding box center [784, 355] width 1568 height 710
click at [1141, 53] on icon "close" at bounding box center [1137, 59] width 20 height 20
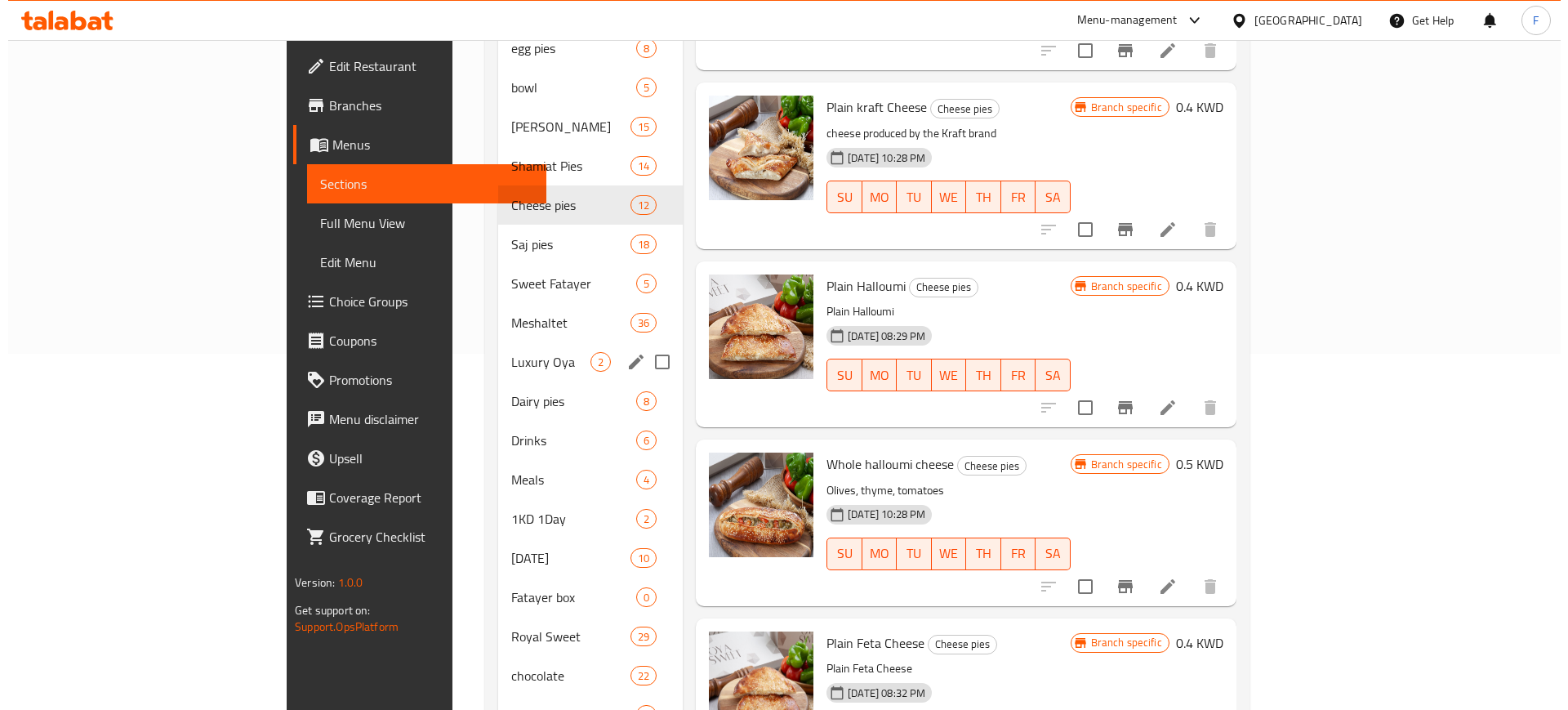
scroll to position [526, 0]
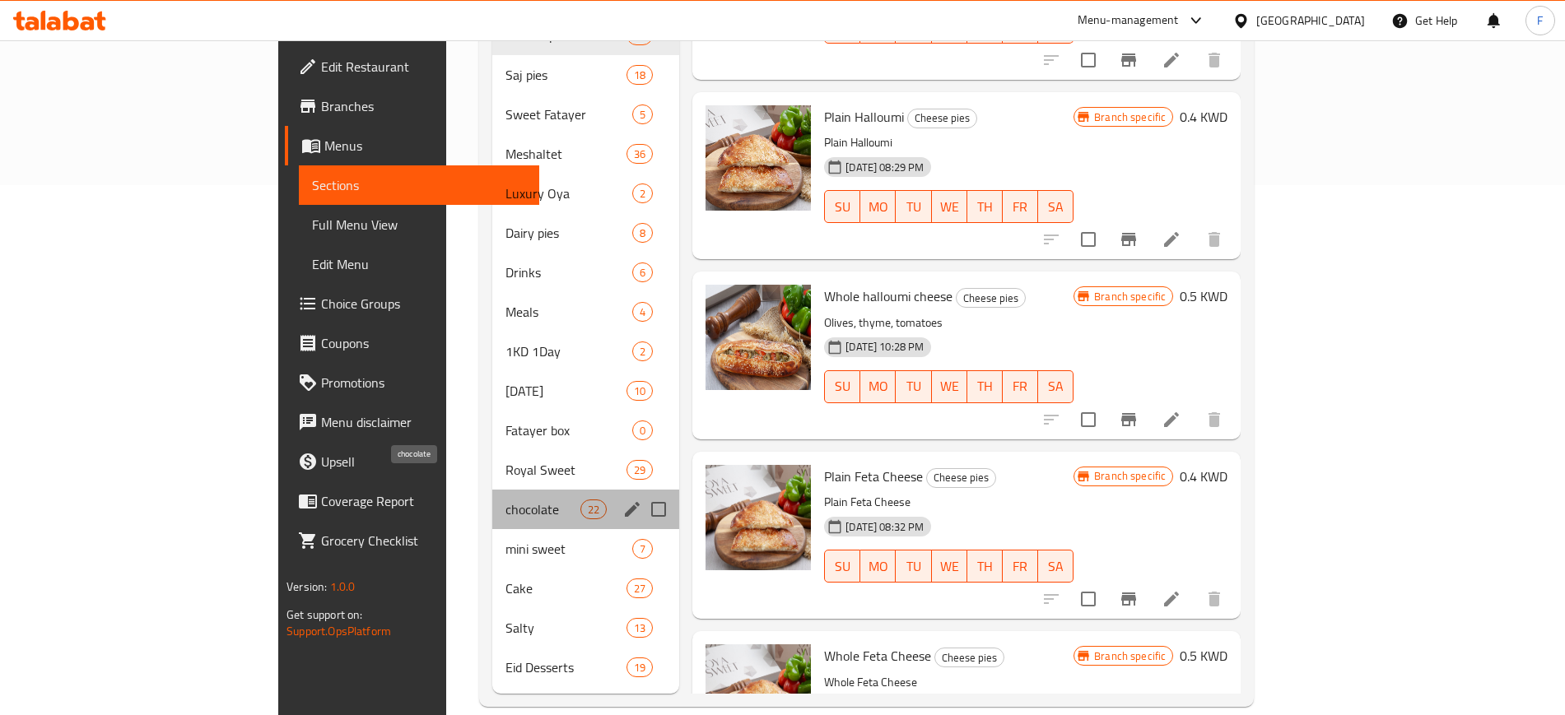
click at [505, 500] on span "chocolate" at bounding box center [542, 510] width 75 height 20
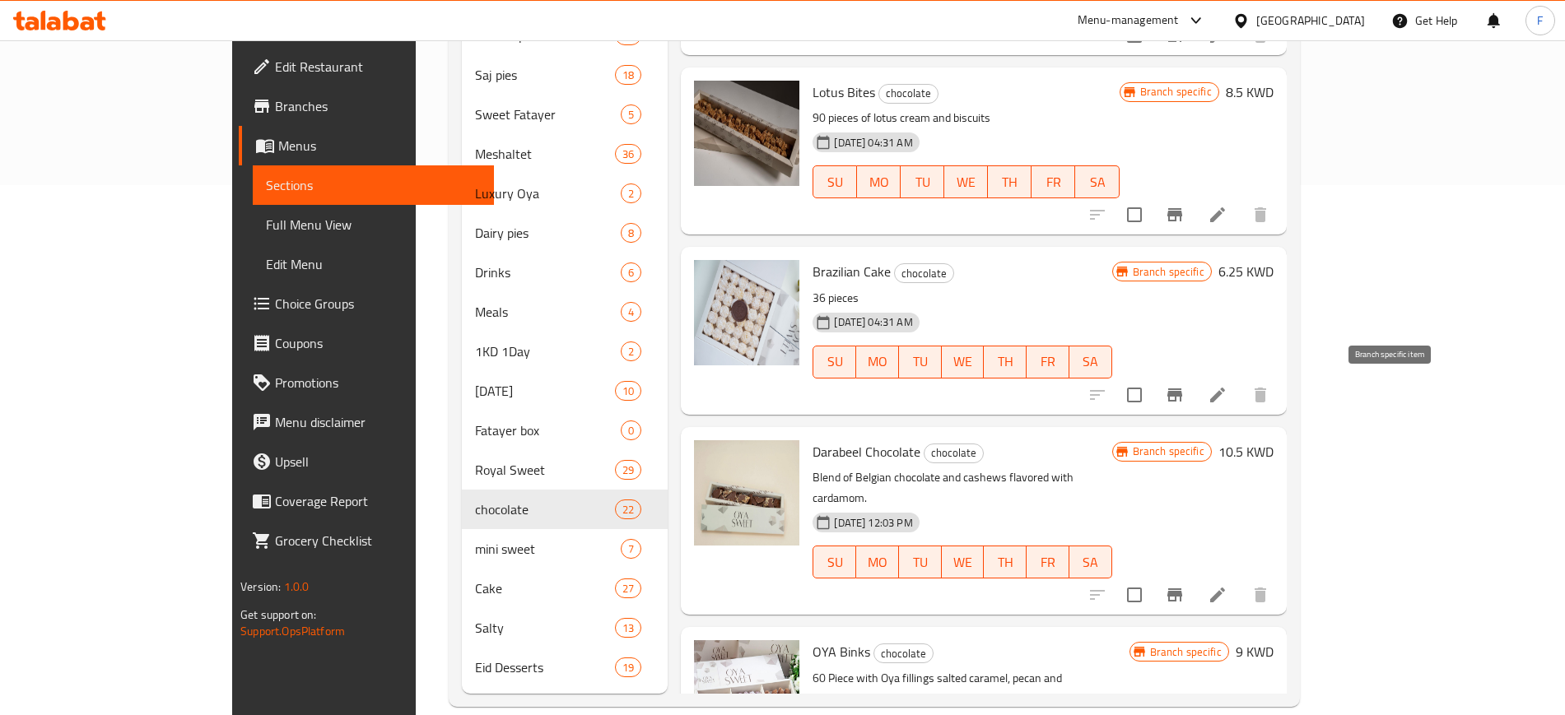
click at [1184, 402] on icon "Branch-specific-item" at bounding box center [1175, 395] width 20 height 20
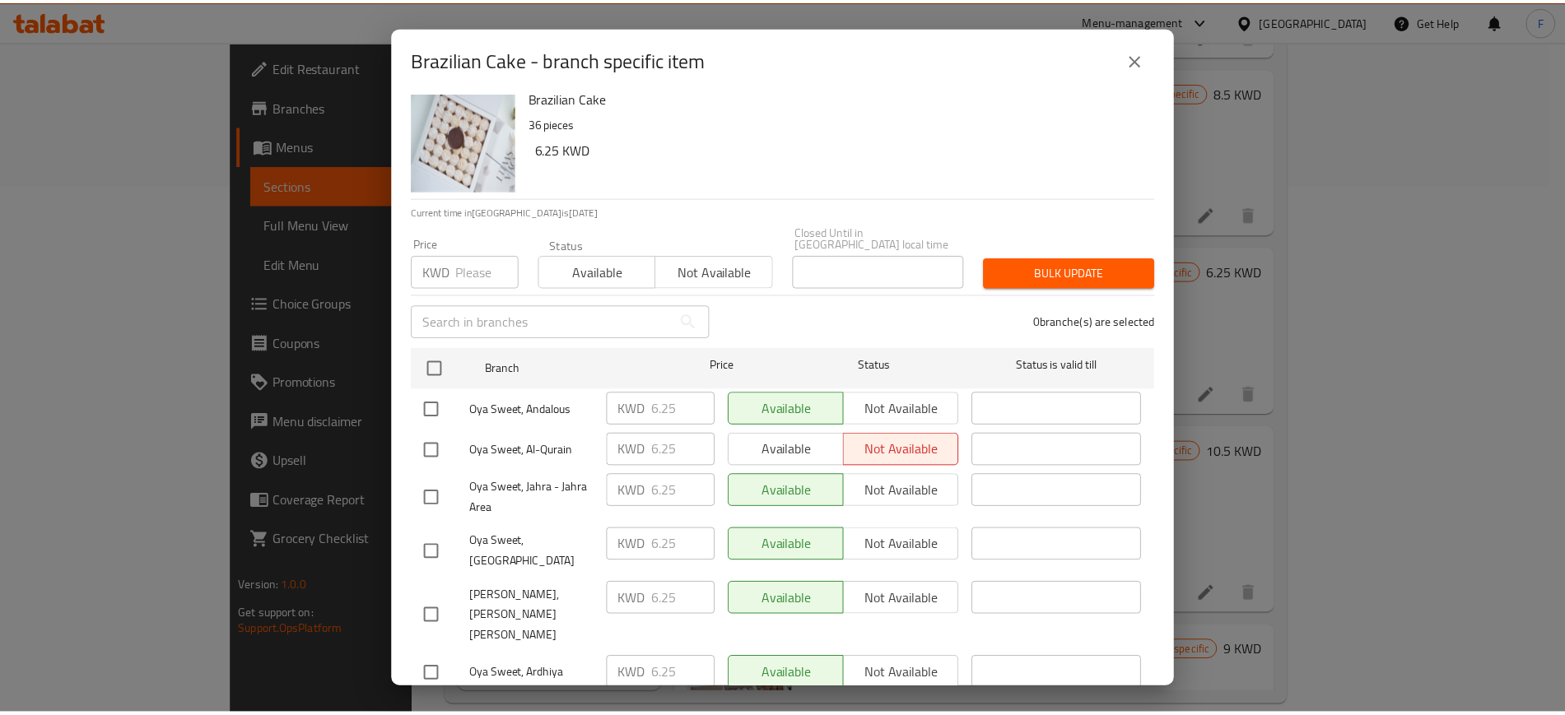
scroll to position [19, 0]
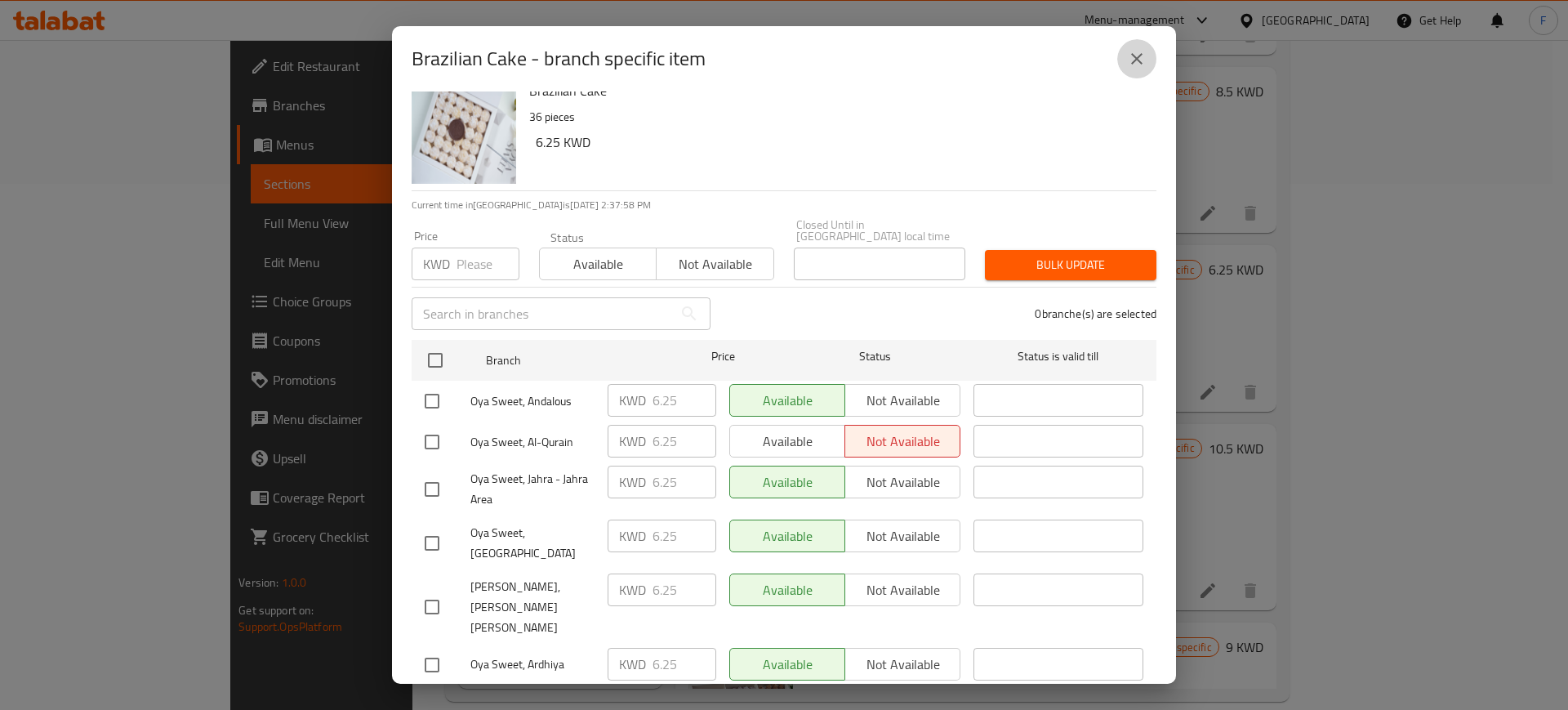
click at [1144, 56] on icon "close" at bounding box center [1137, 59] width 20 height 20
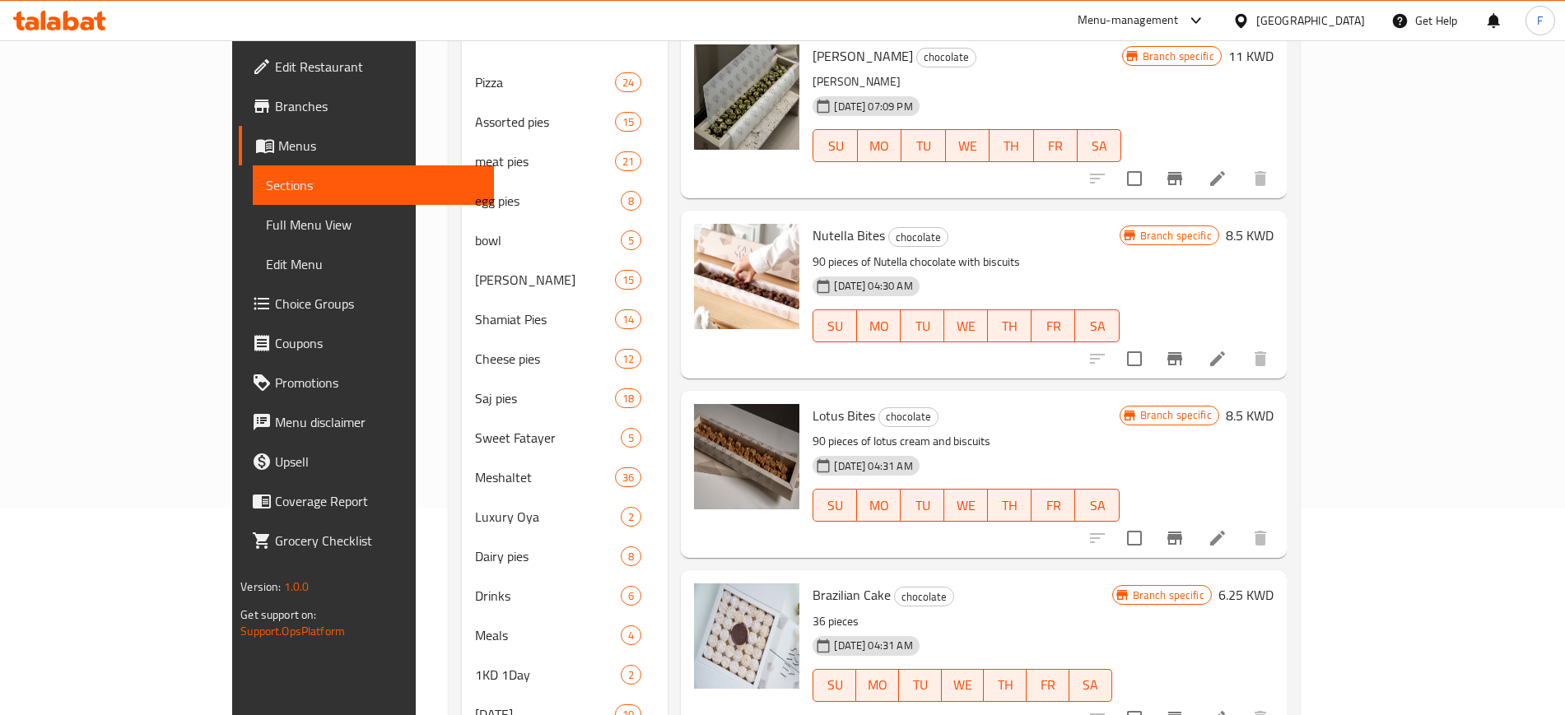
scroll to position [0, 0]
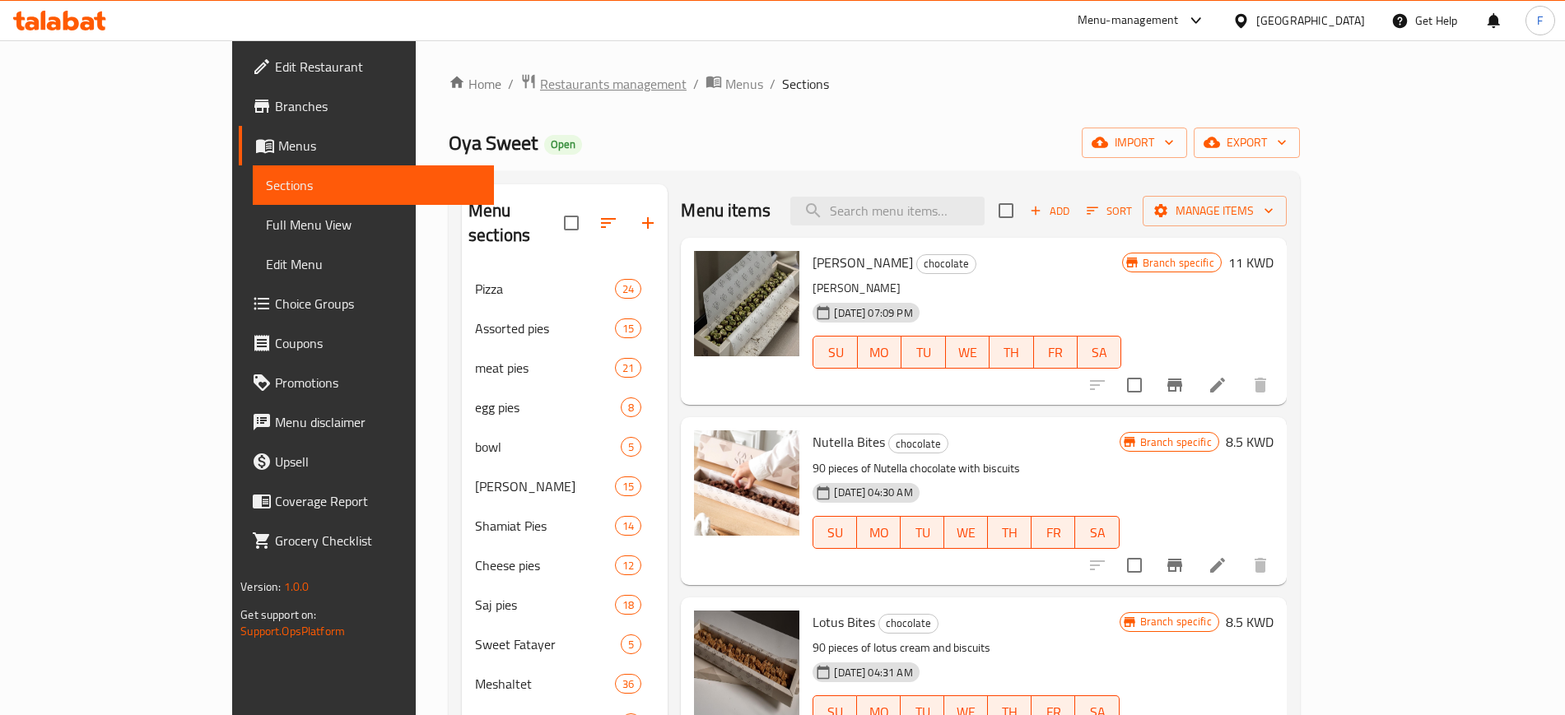
click at [540, 80] on span "Restaurants management" at bounding box center [613, 84] width 147 height 20
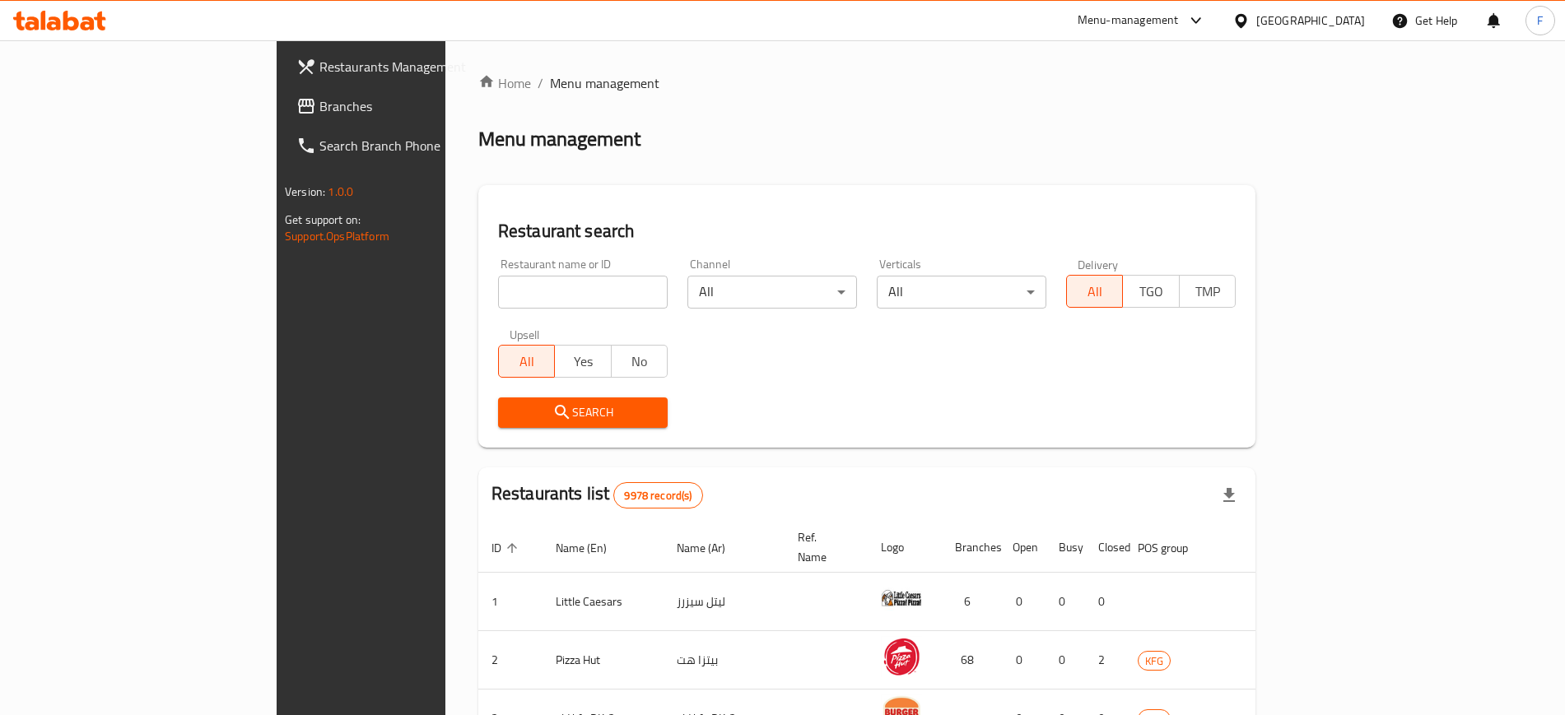
click at [498, 291] on input "search" at bounding box center [583, 292] width 170 height 33
type input "f"
